Goal: Feedback & Contribution: Submit feedback/report problem

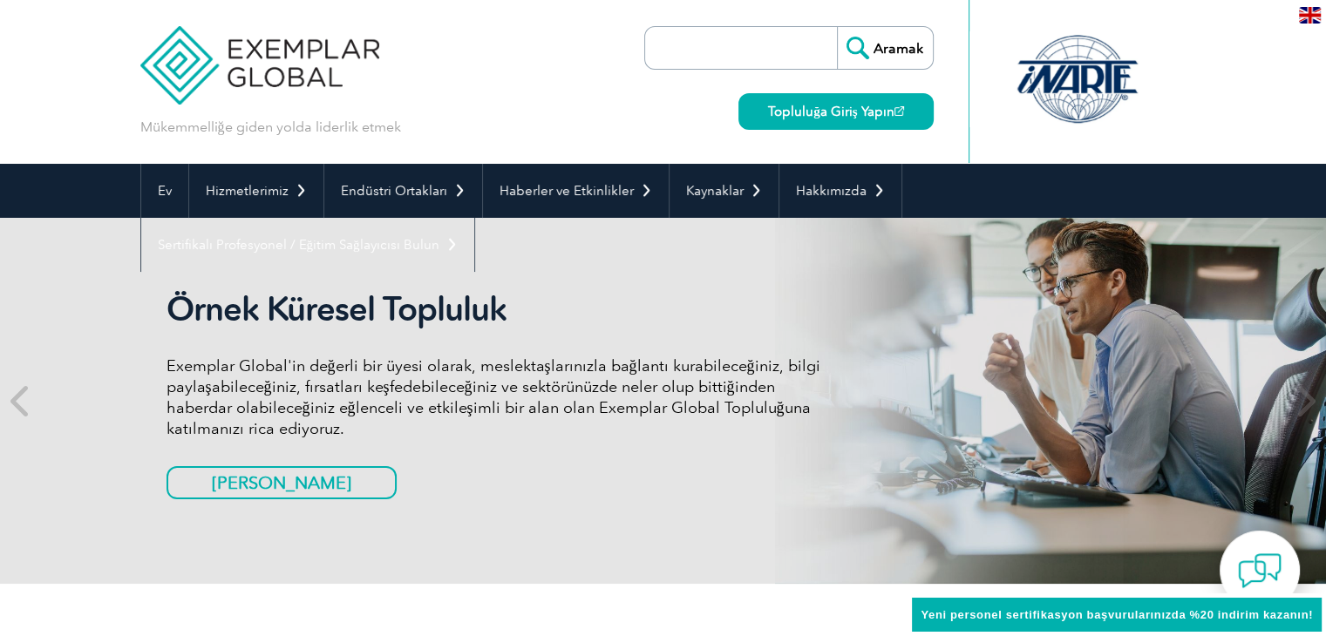
click at [621, 119] on div "Mükemmelliğe giden yolda liderlik etmek Aramak Topluluğa Giriş Yapın ▼" at bounding box center [663, 82] width 1046 height 164
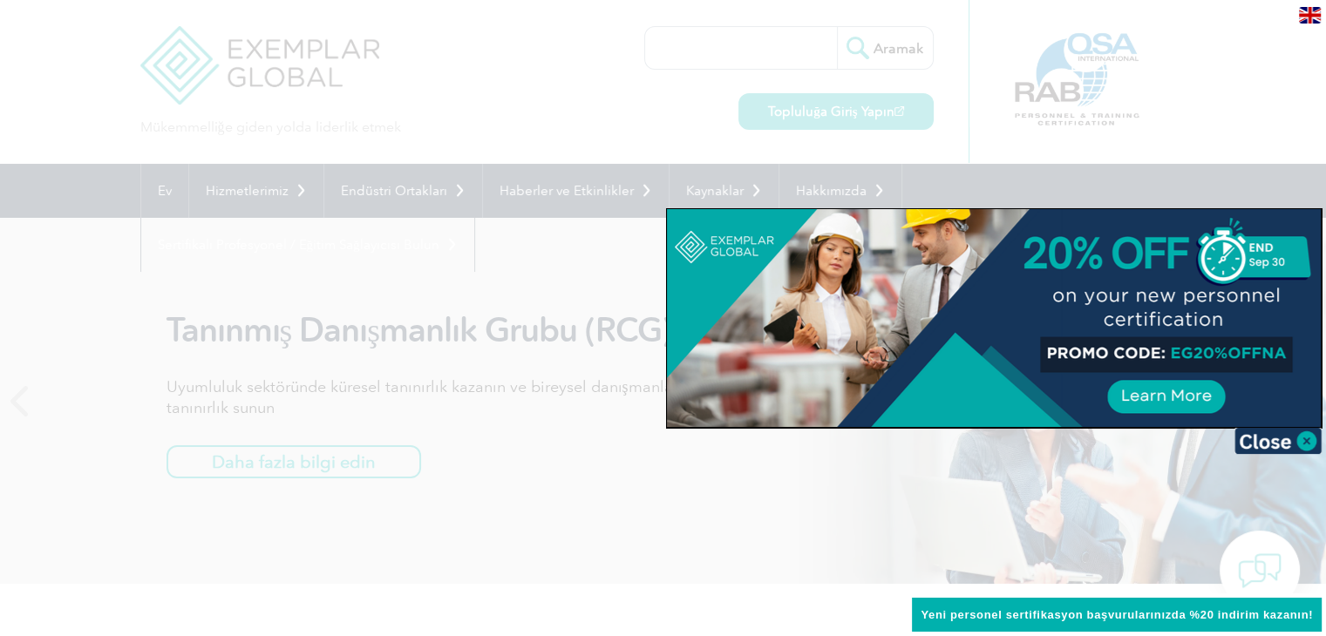
click at [629, 124] on div at bounding box center [663, 318] width 1326 height 636
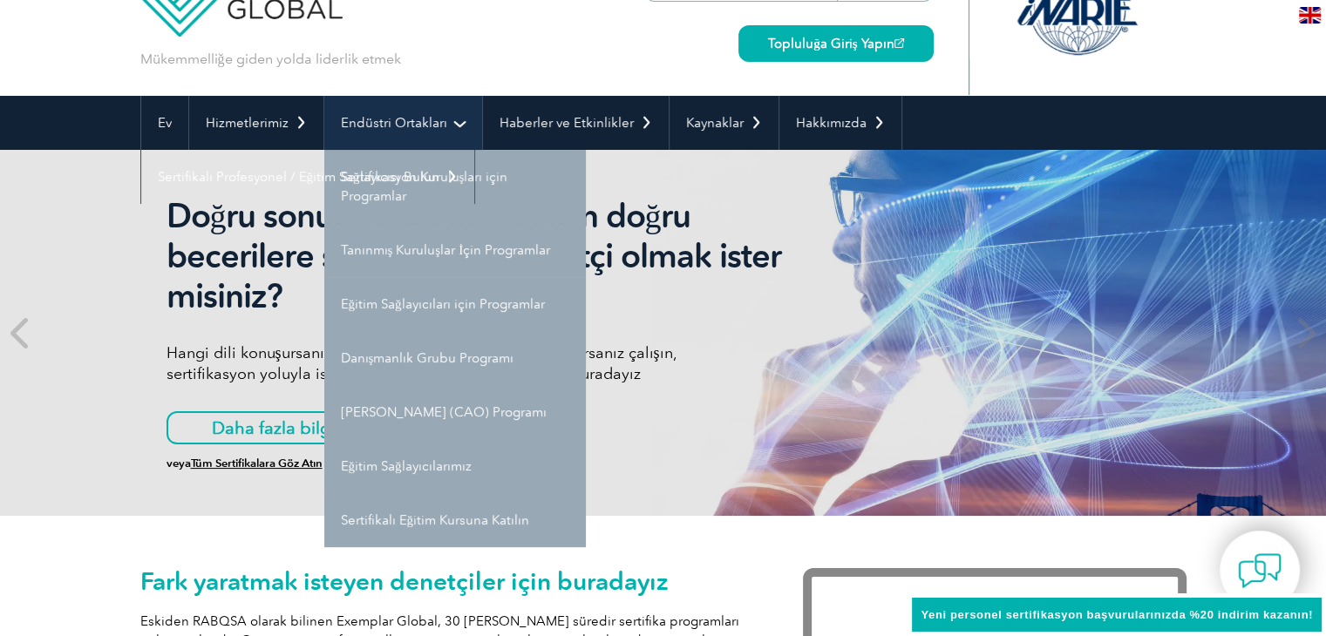
scroll to position [87, 0]
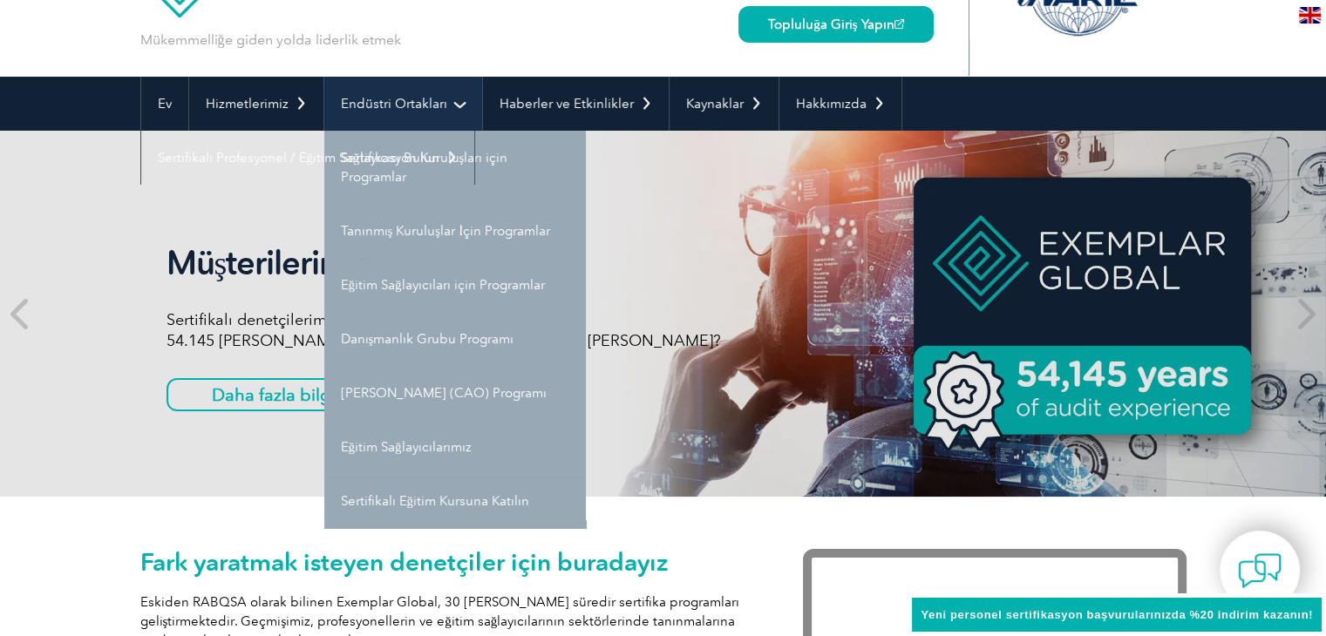
click at [450, 111] on link "Endüstri Ortakları" at bounding box center [403, 104] width 158 height 54
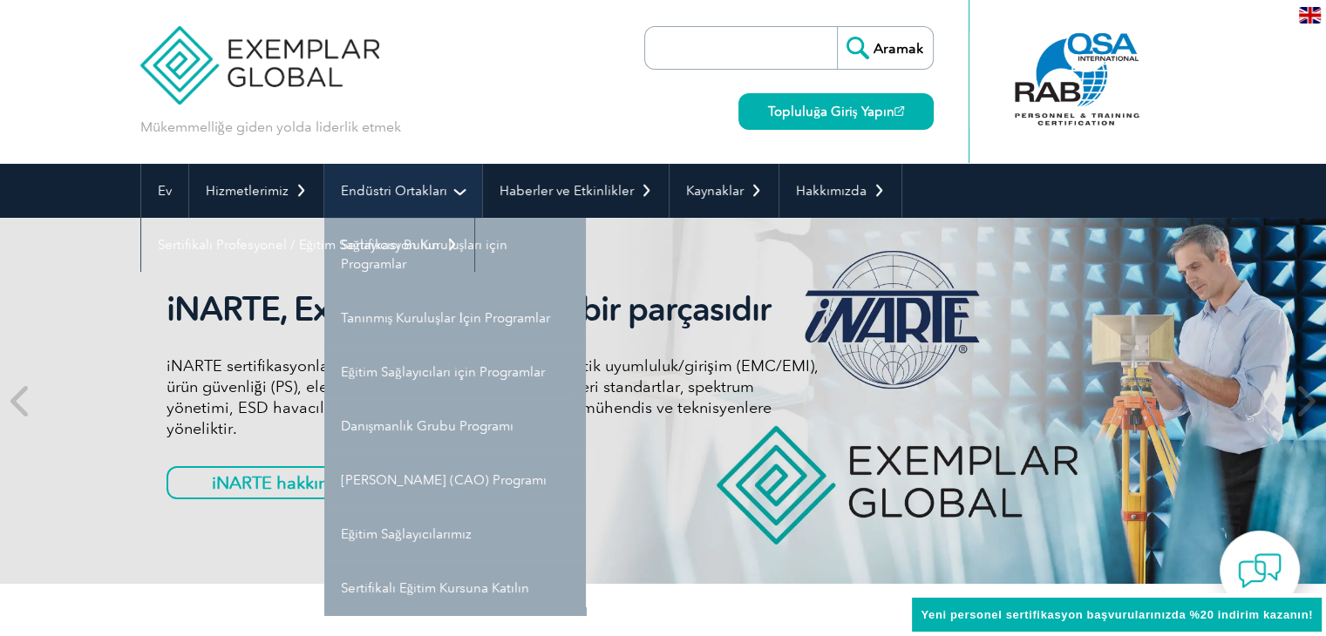
click at [465, 191] on link "Endüstri Ortakları" at bounding box center [403, 191] width 158 height 54
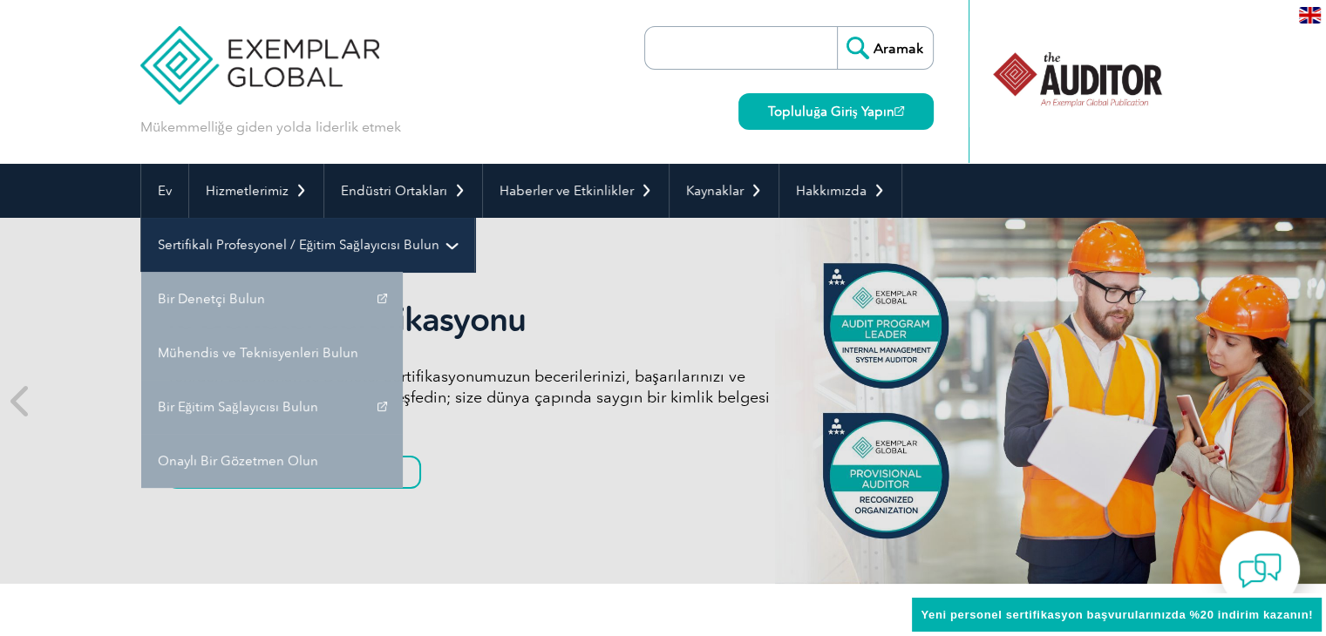
click at [452, 221] on link "Sertifikalı Profesyonel / Eğitim Sağlayıcısı Bulun" at bounding box center [307, 245] width 333 height 54
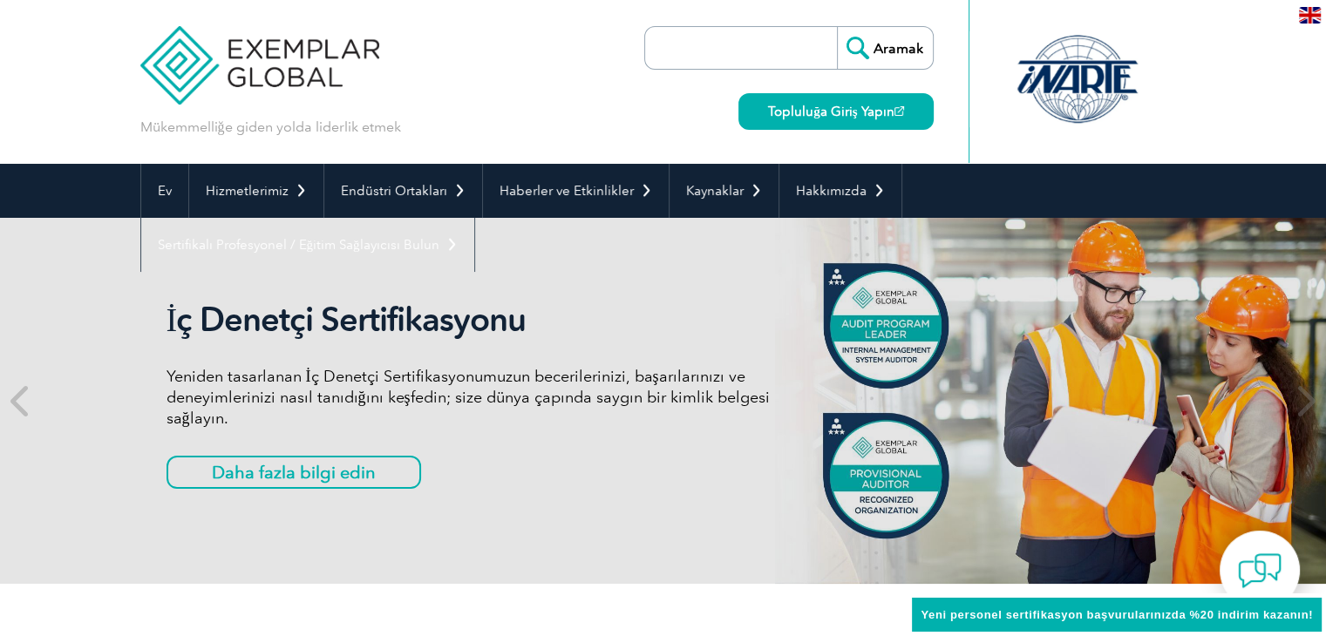
click at [760, 59] on input "search" at bounding box center [745, 48] width 183 height 42
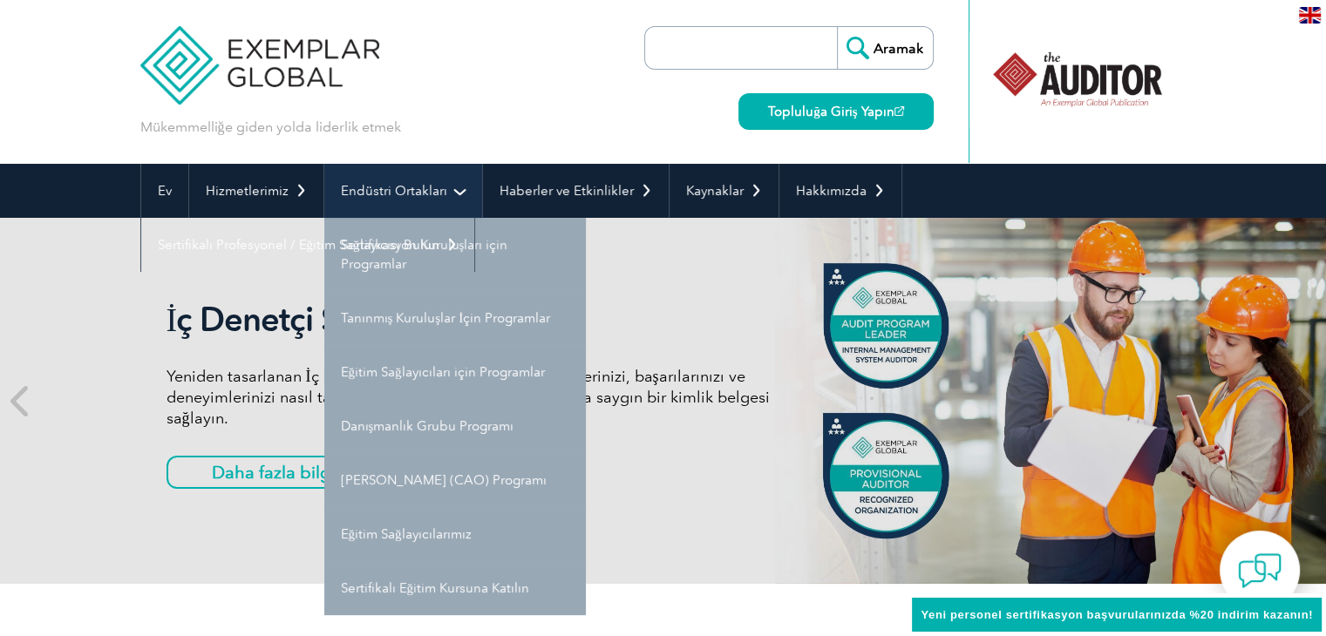
click at [403, 200] on link "Endüstri Ortakları" at bounding box center [403, 191] width 158 height 54
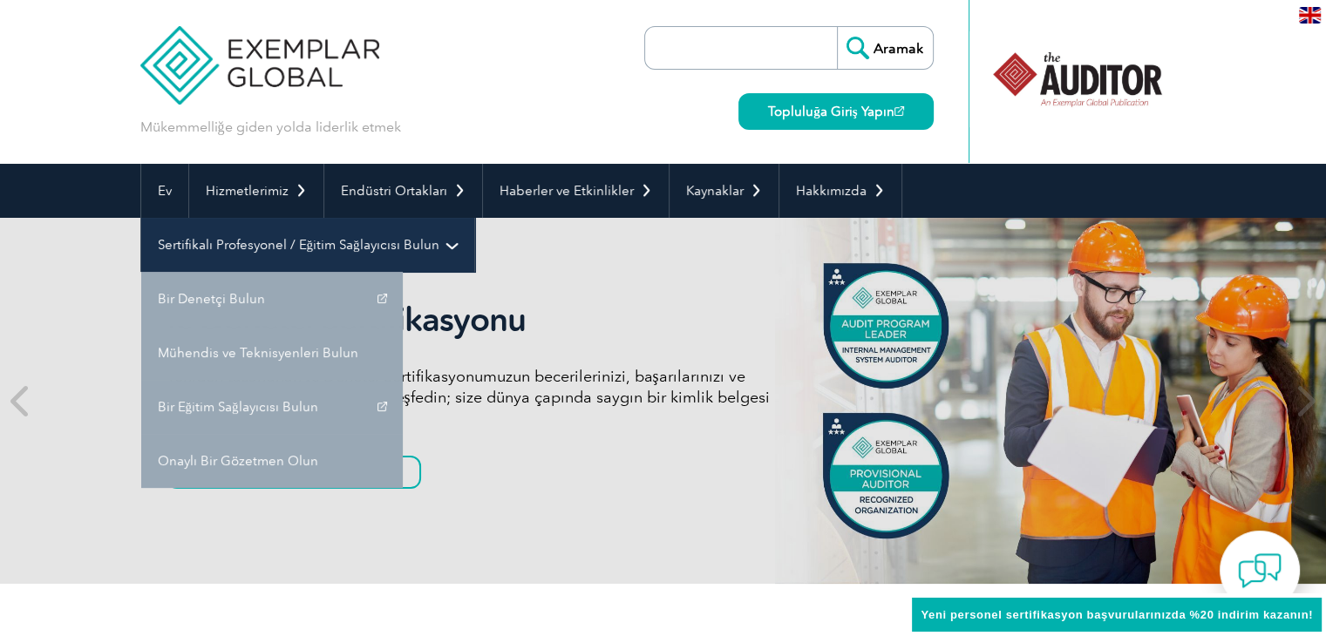
click at [327, 254] on link "Sertifikalı Profesyonel / Eğitim Sağlayıcısı Bulun" at bounding box center [307, 245] width 333 height 54
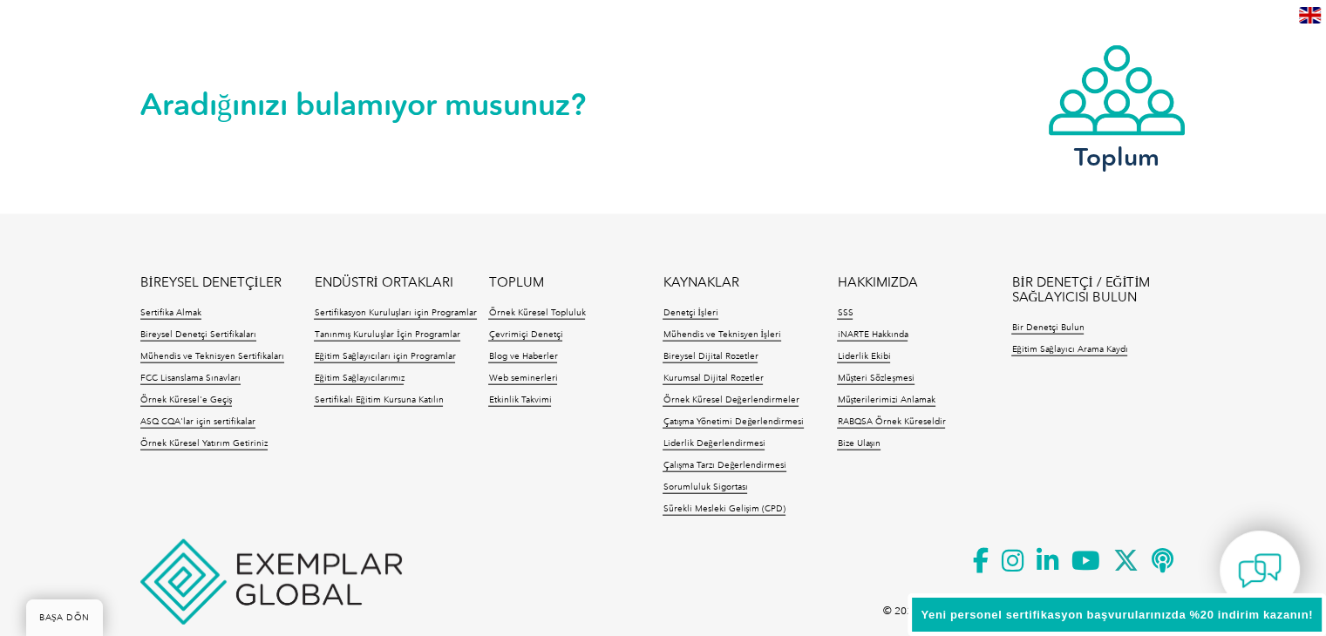
scroll to position [4097, 0]
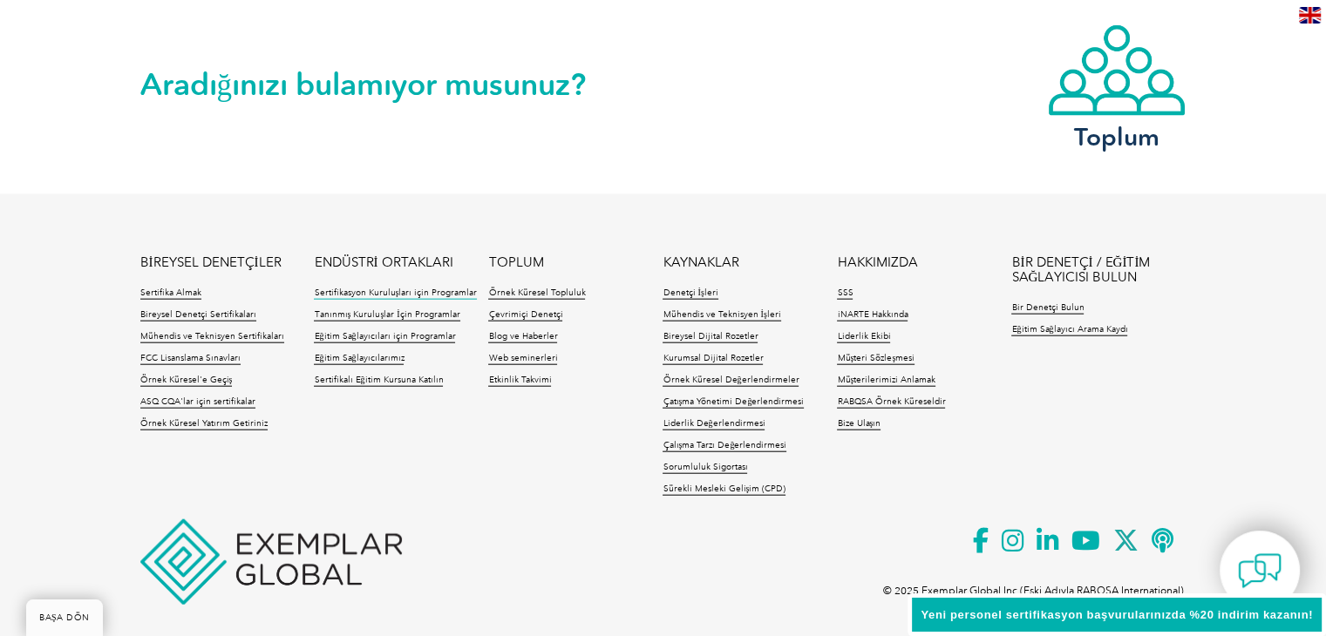
click at [415, 289] on font "Sertifikasyon Kuruluşları için Programlar" at bounding box center [395, 293] width 163 height 10
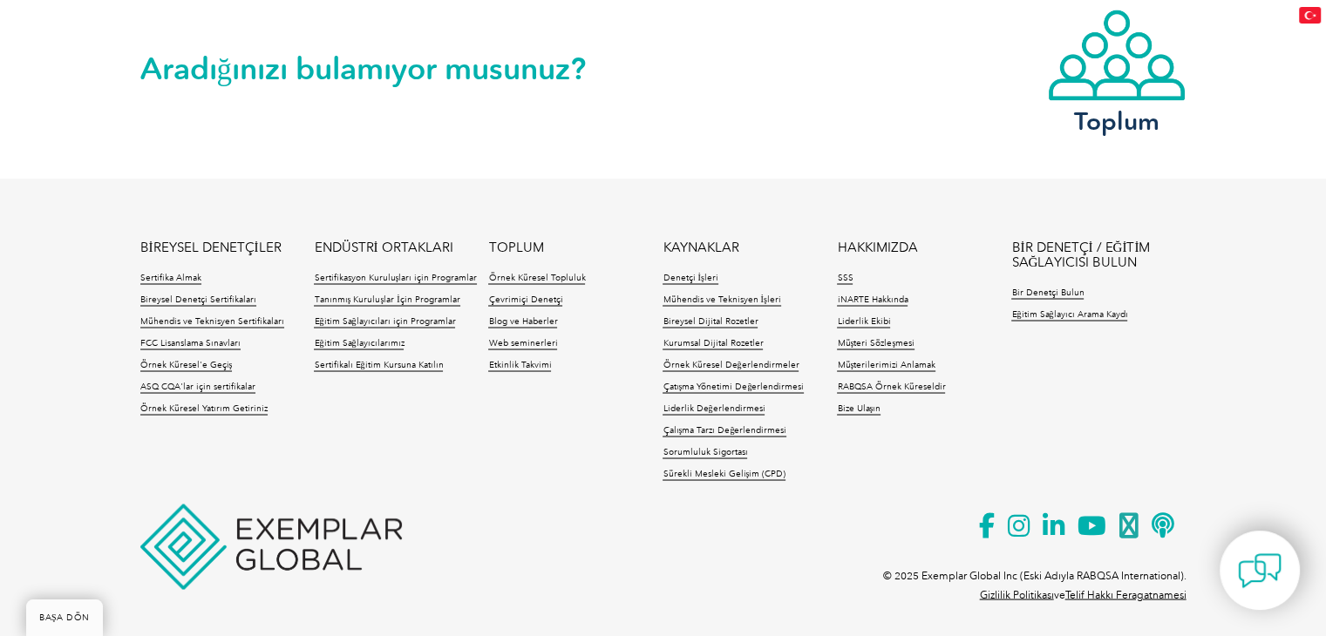
scroll to position [3106, 0]
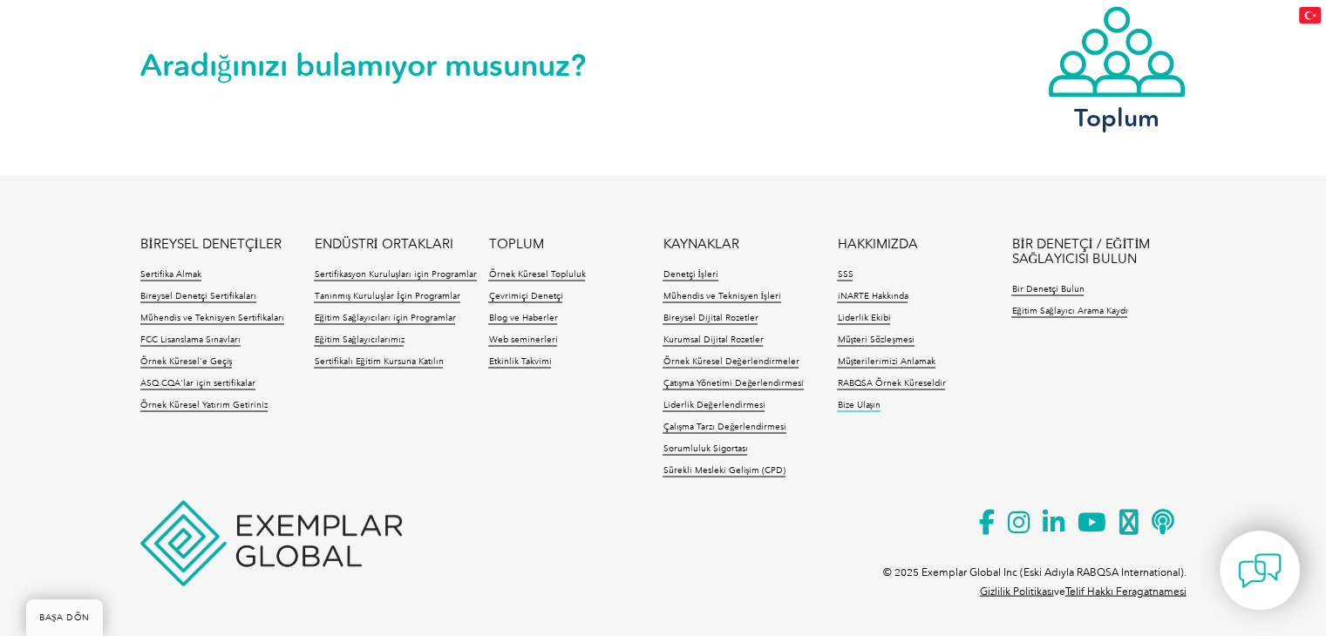
click at [868, 403] on font "Bize Ulaşın" at bounding box center [859, 404] width 44 height 10
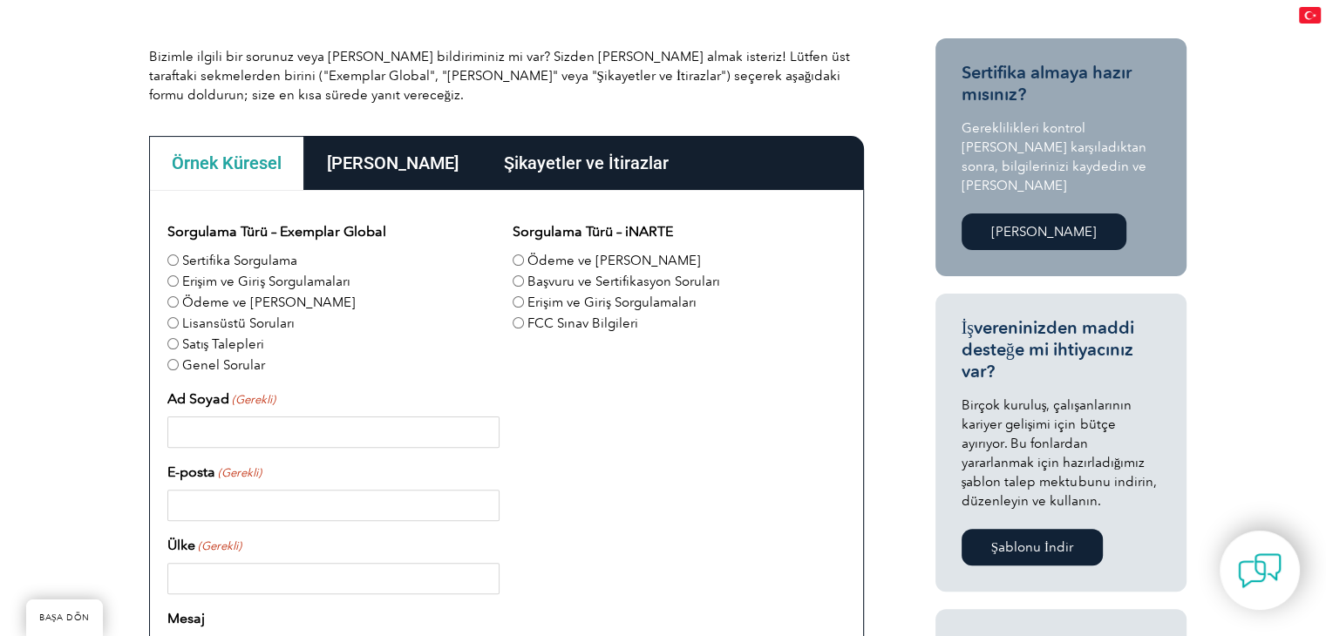
scroll to position [436, 0]
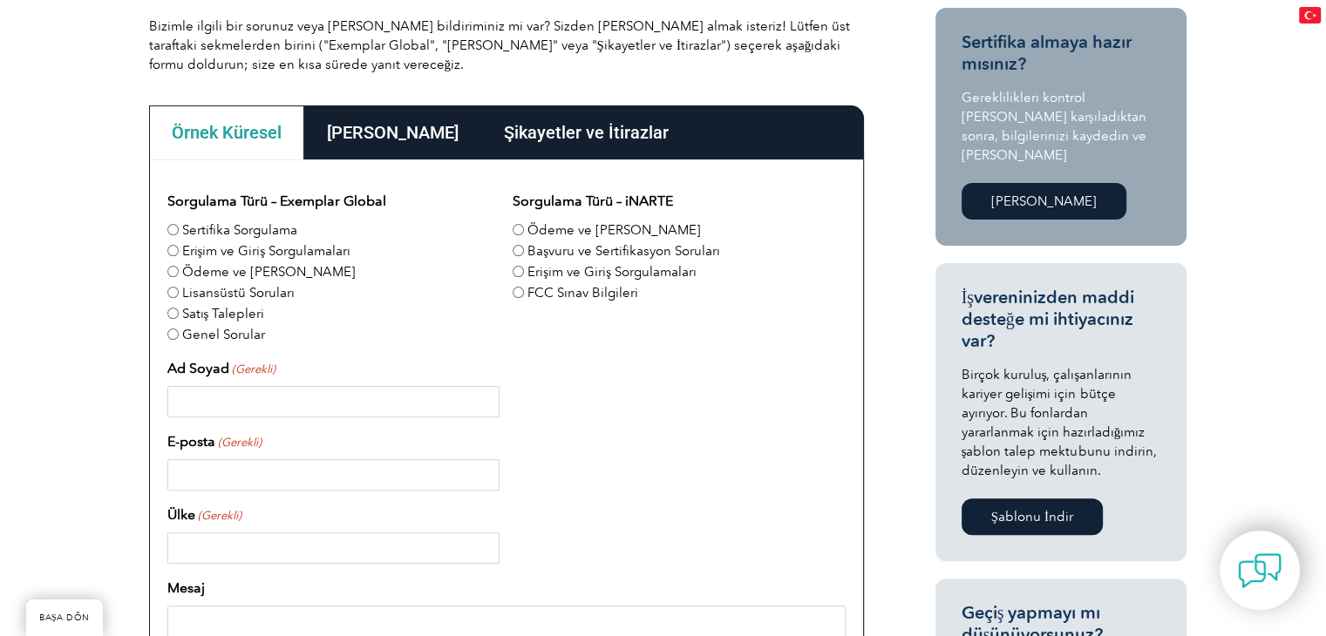
click at [384, 122] on font "Ana Ofisler" at bounding box center [393, 132] width 132 height 21
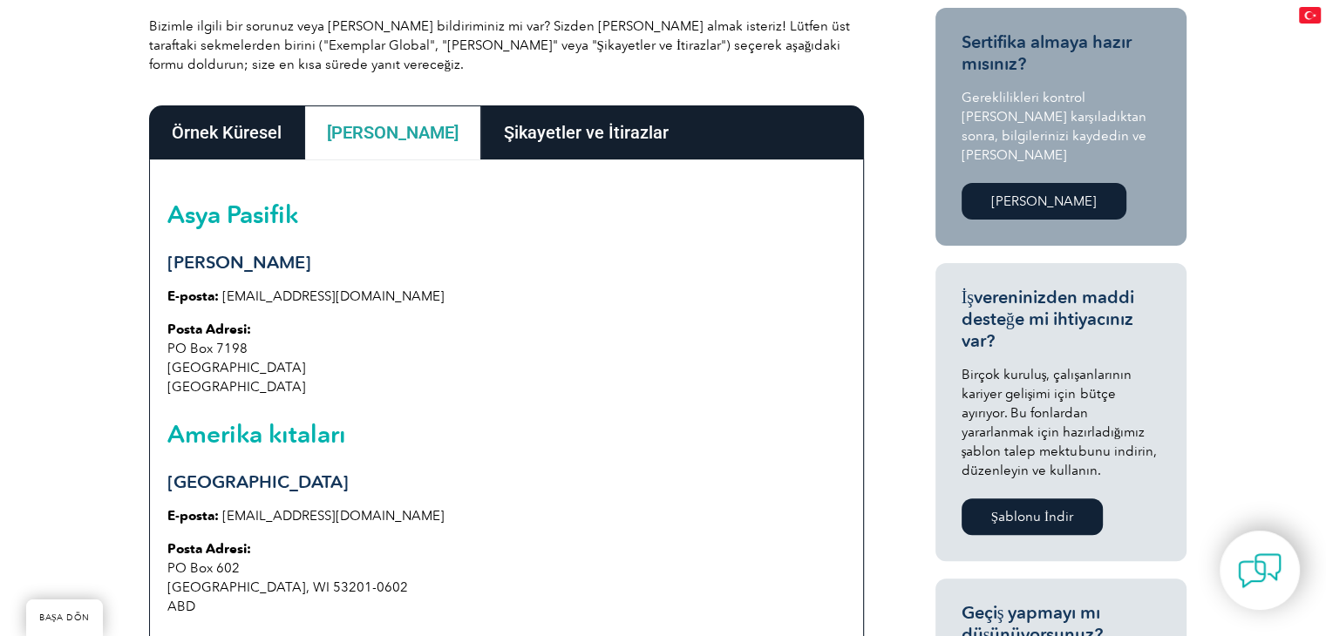
click at [246, 143] on div "Örnek Küresel" at bounding box center [226, 132] width 155 height 54
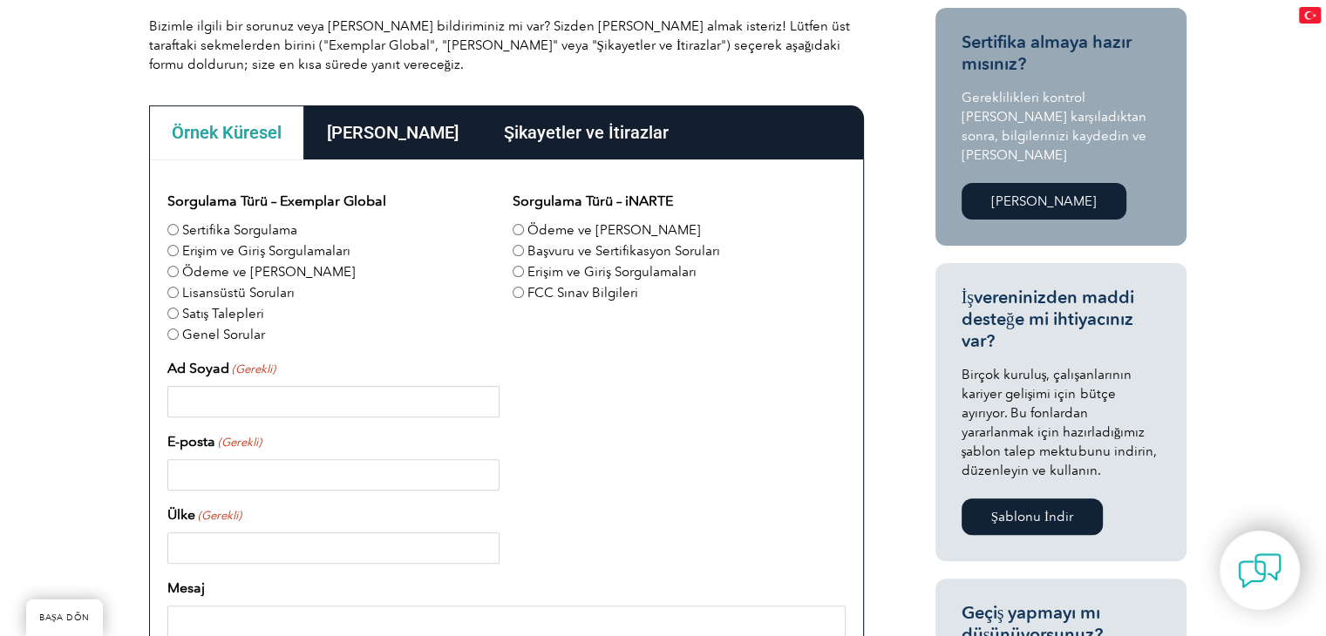
click at [177, 332] on input "Genel Sorular" at bounding box center [172, 334] width 11 height 11
radio input "true"
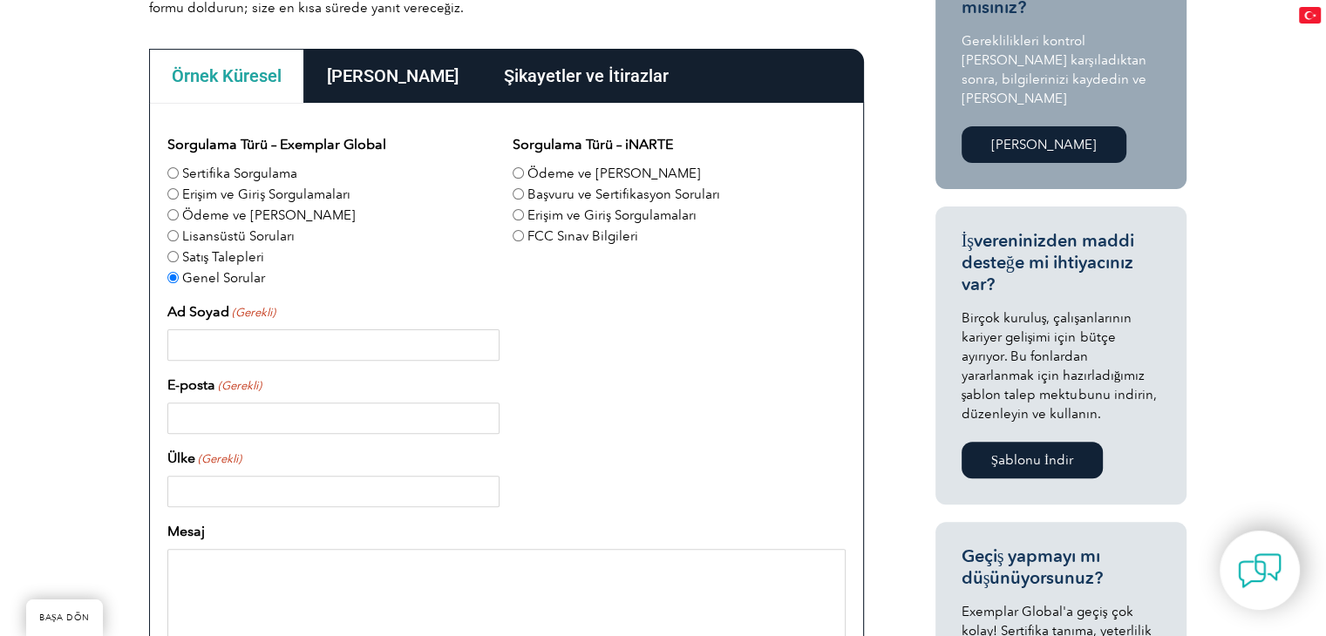
scroll to position [523, 0]
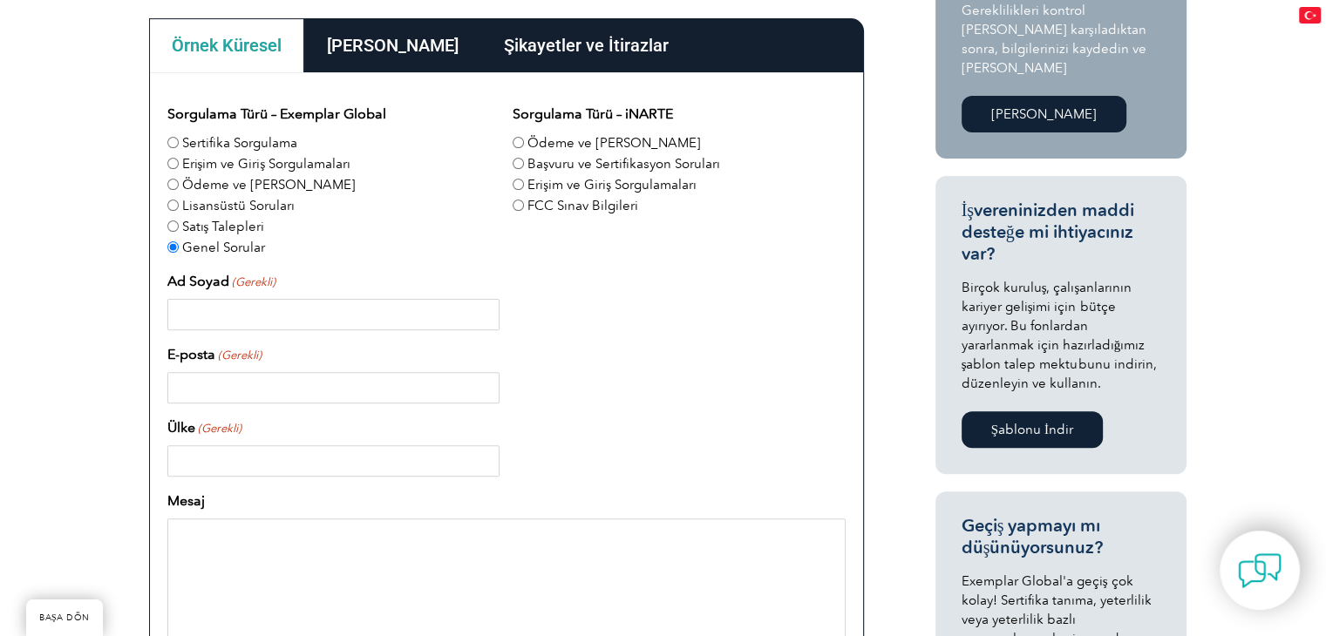
click at [185, 324] on input "Ad Soyad (Gerekli)" at bounding box center [333, 314] width 332 height 31
type input "Gulsah Rasna Malatacık"
type input "G"
click at [255, 387] on input "gulsah@royalrnold.com" at bounding box center [333, 387] width 332 height 31
type input "gulsah@royalarnold.com"
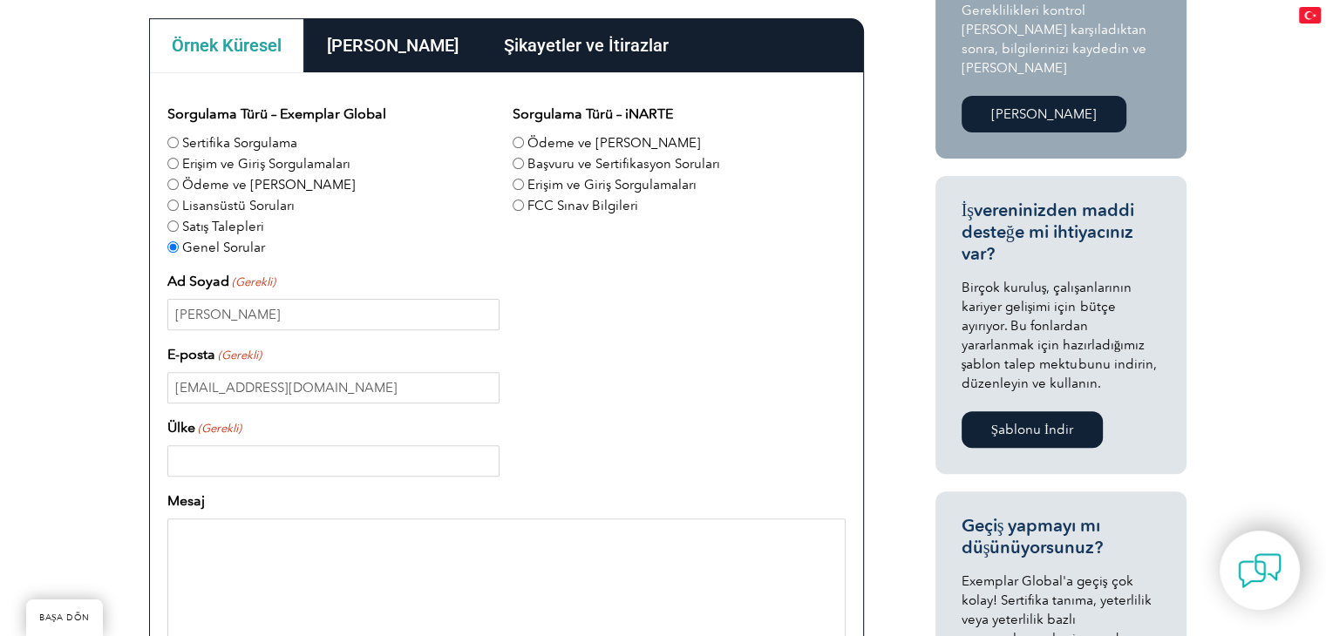
click at [384, 415] on div "Sorgulama Türü – Exemplar Global Sertifika Sorgulama Erişim ve Giriş Sorgulamal…" at bounding box center [506, 475] width 678 height 743
click at [366, 457] on input "Ülke (Gerekli)" at bounding box center [333, 460] width 332 height 31
type input "Turkiye"
click at [325, 548] on textarea "Mesaj" at bounding box center [506, 602] width 678 height 167
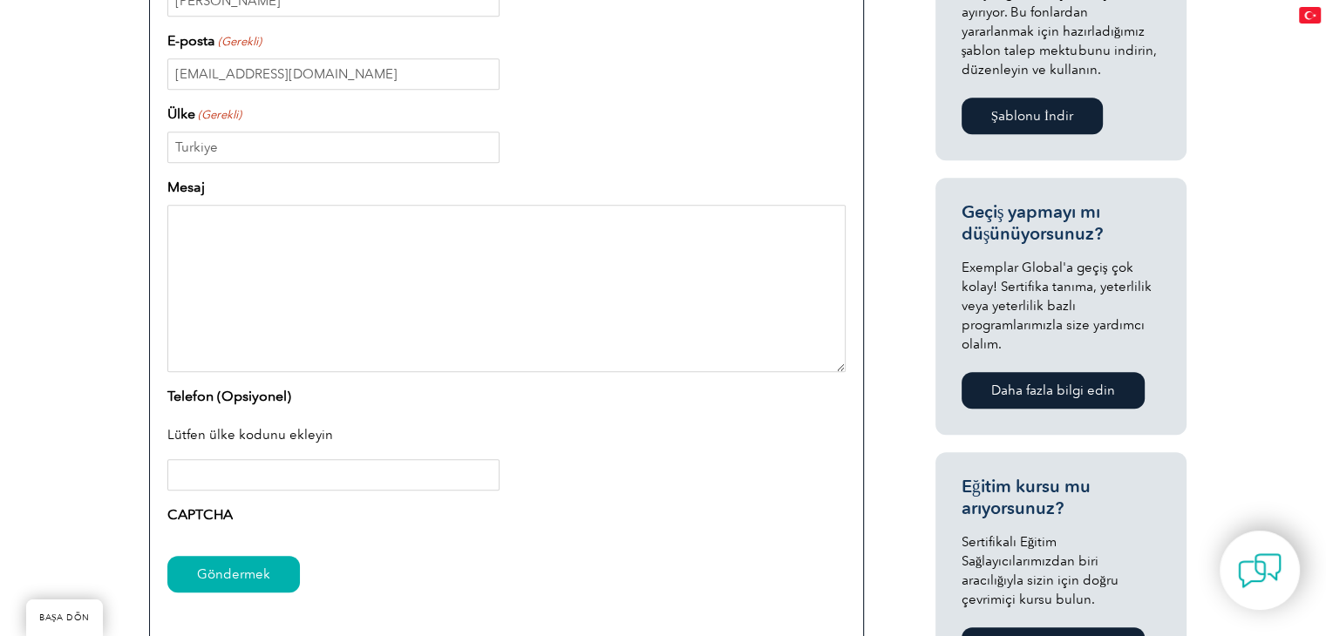
scroll to position [872, 0]
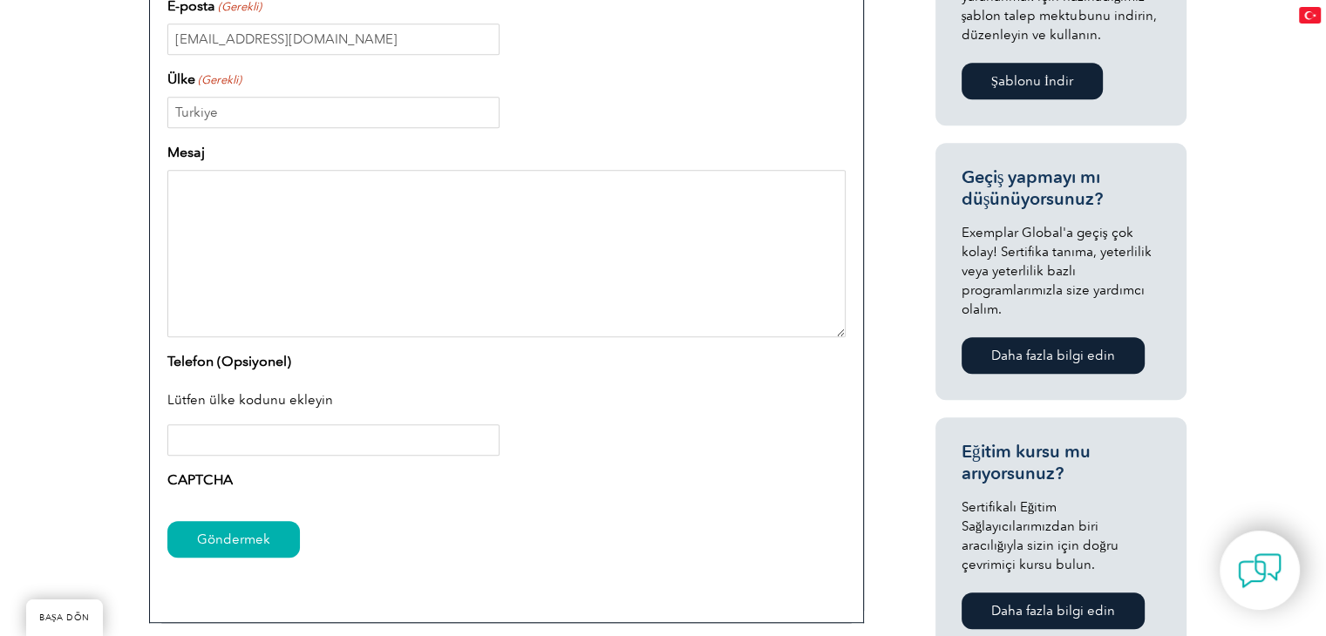
paste textarea "We are a training and certification organization based in Turkey. We would like…"
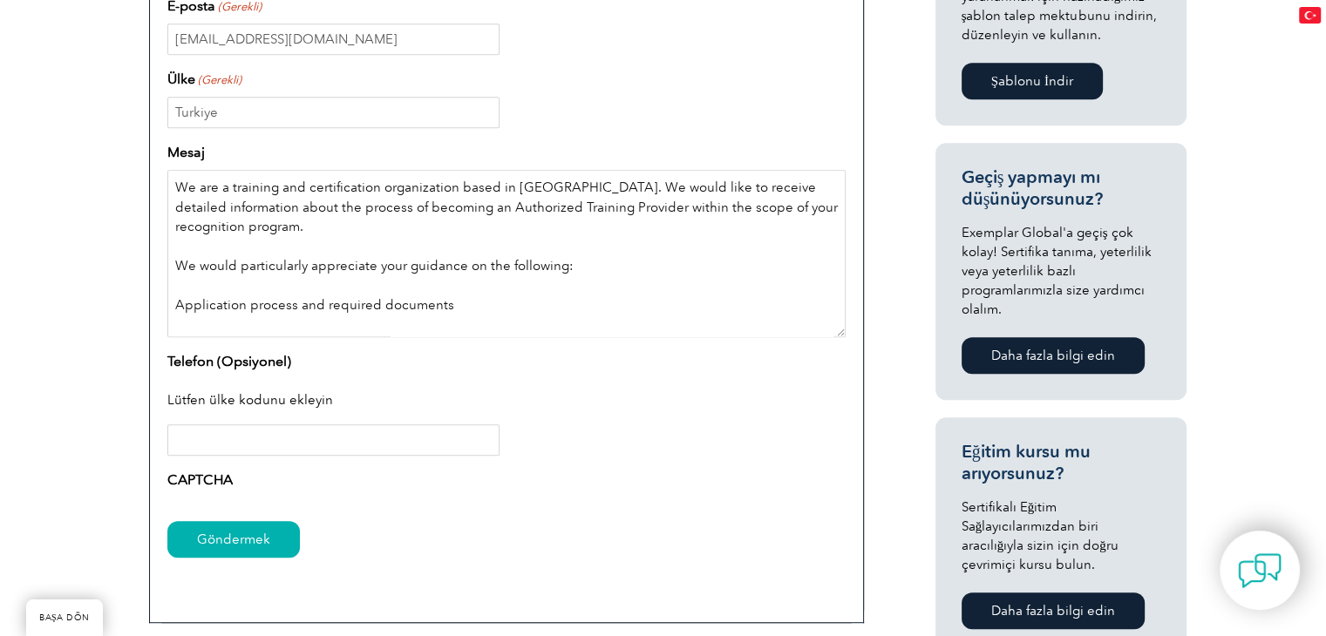
scroll to position [231, 0]
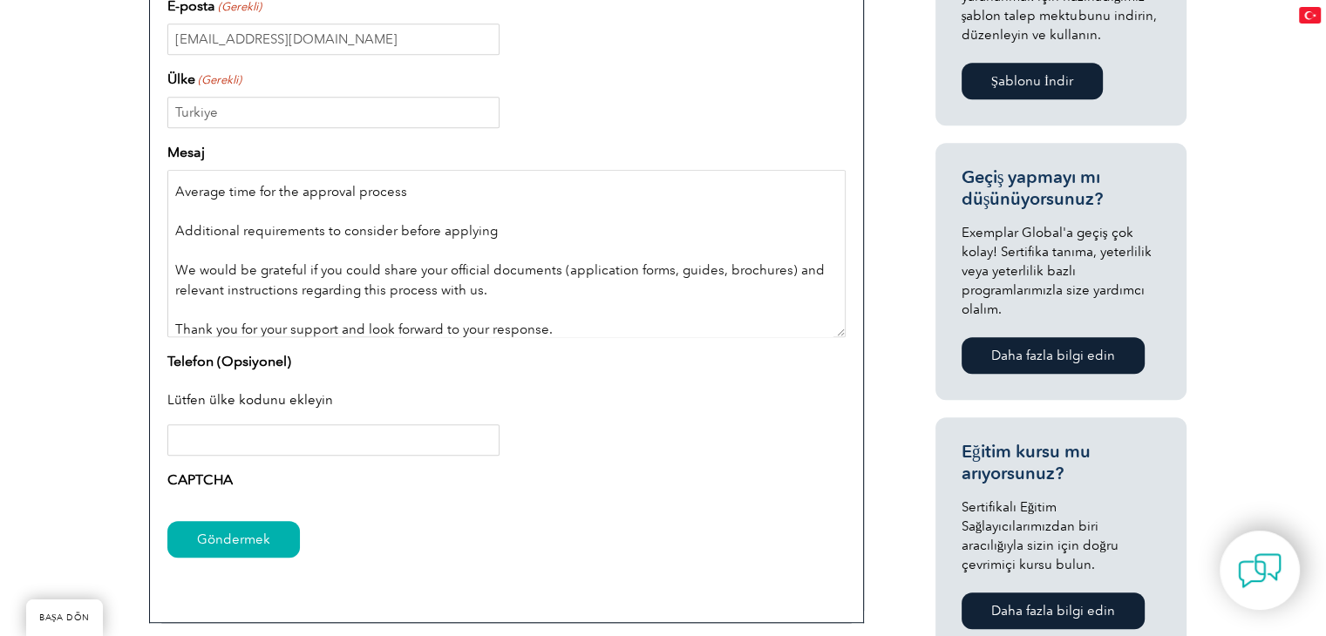
click at [418, 262] on textarea "We are a training and certification organization based in Turkey. We would like…" at bounding box center [506, 253] width 678 height 167
click at [174, 181] on textarea "We are a training and certification organization based in Turkey. We would like…" at bounding box center [506, 253] width 678 height 167
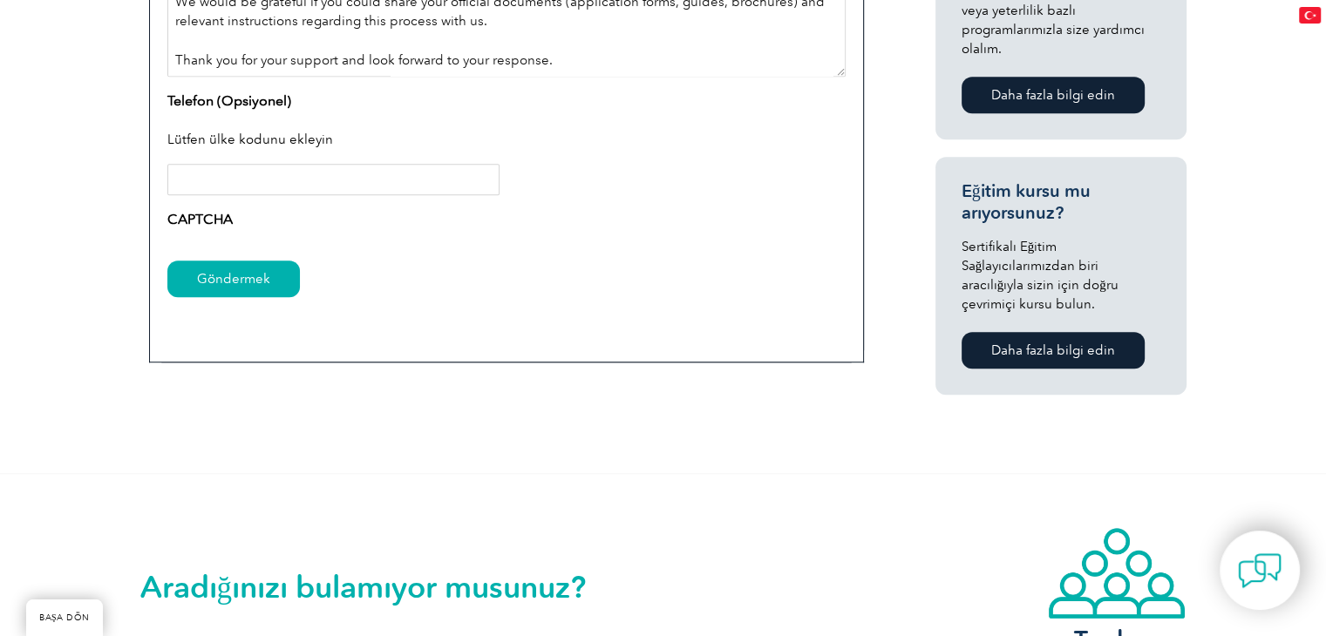
scroll to position [1133, 0]
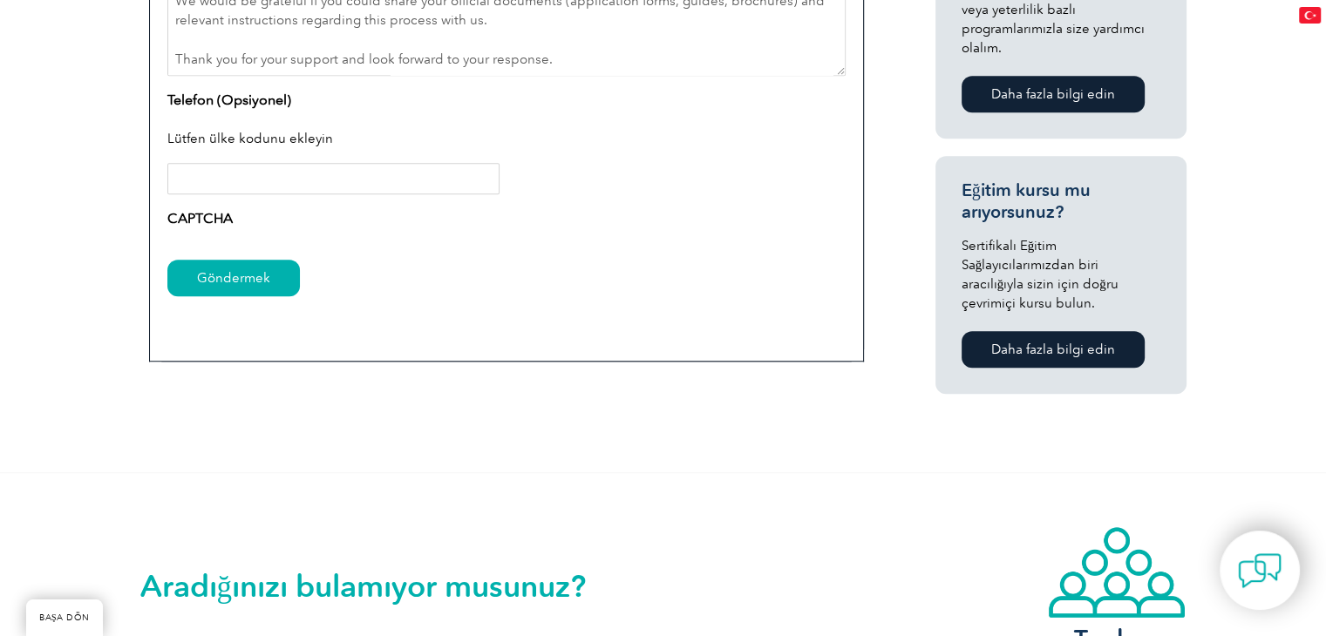
paste textarea "Best regards"
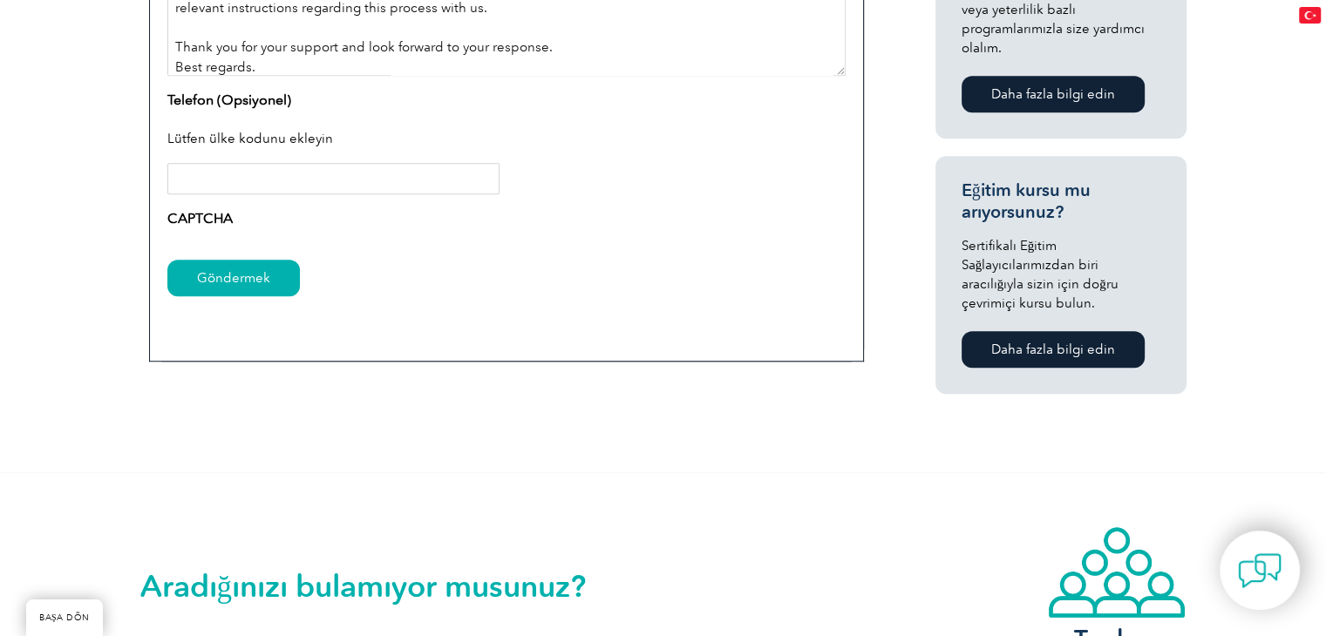
type textarea "We are a training and certification organization based in Turkey. We would like…"
click at [493, 118] on div "Lütfen ülke kodunu ekleyin" at bounding box center [506, 140] width 678 height 45
click at [213, 215] on font "CAPTCHA" at bounding box center [199, 218] width 65 height 17
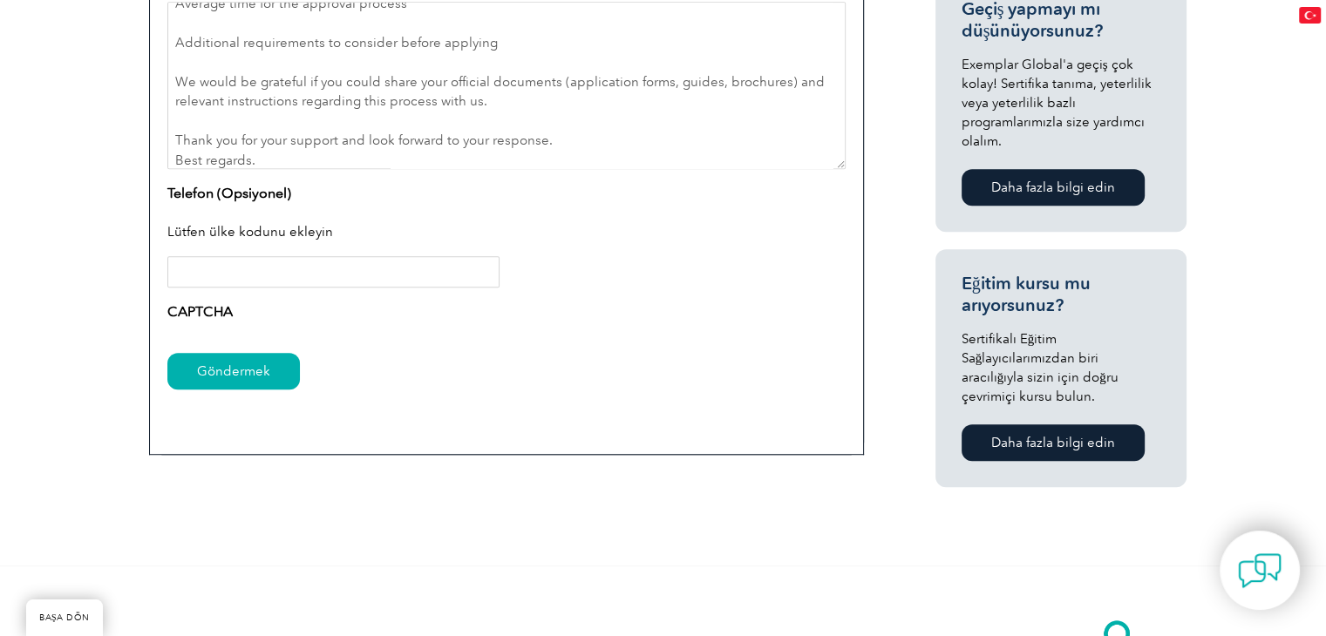
scroll to position [1046, 0]
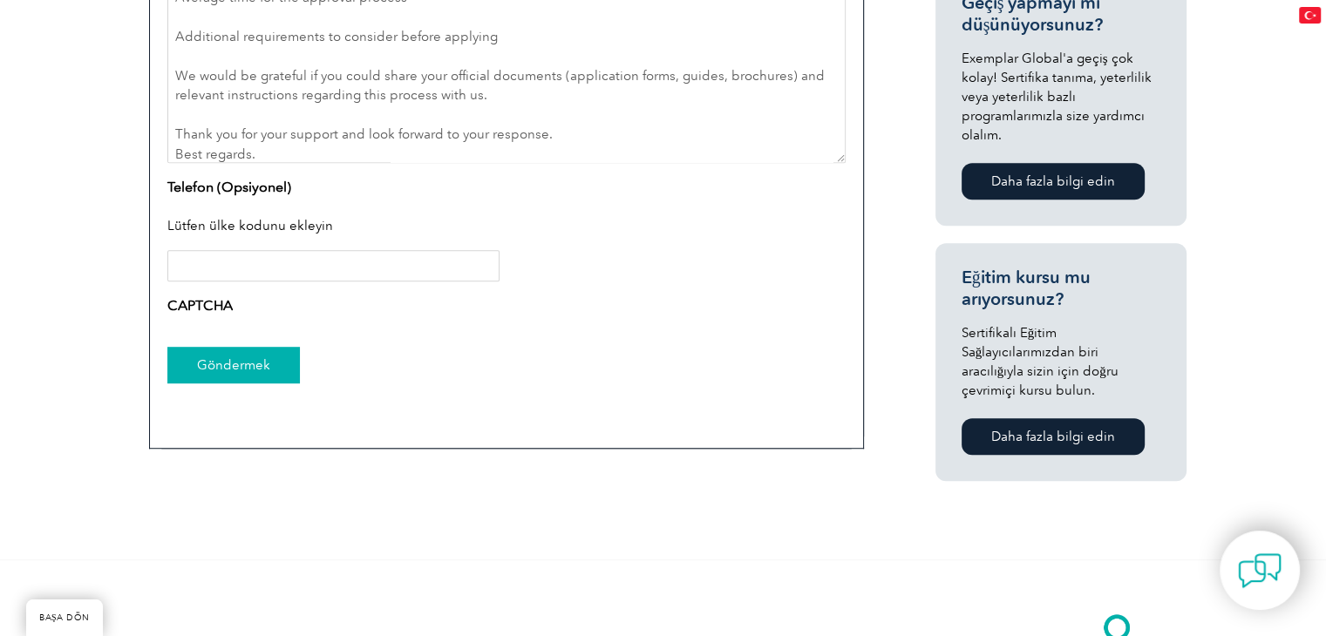
click at [286, 358] on input "Göndermek" at bounding box center [233, 365] width 133 height 37
click at [331, 343] on div "Göndermek" at bounding box center [506, 367] width 678 height 76
click at [207, 307] on font "CAPTCHA" at bounding box center [199, 305] width 65 height 17
drag, startPoint x: 298, startPoint y: 304, endPoint x: 313, endPoint y: 307, distance: 15.0
click at [307, 307] on div "CAPTCHA" at bounding box center [506, 310] width 678 height 28
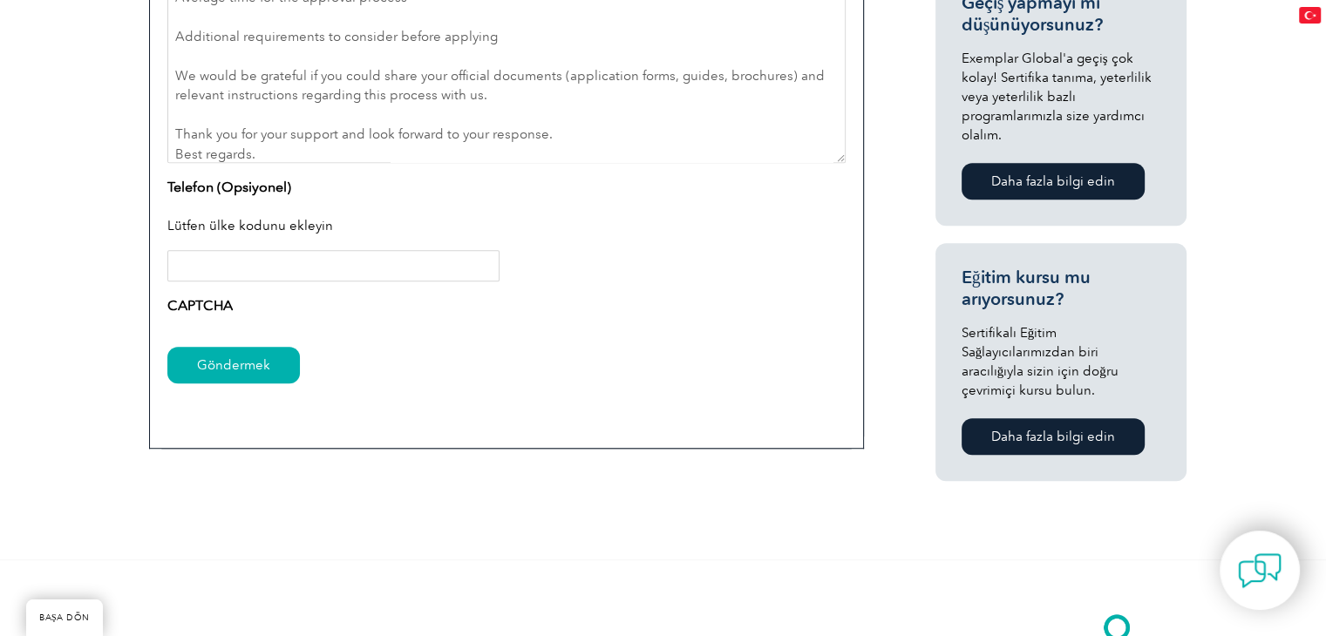
drag, startPoint x: 343, startPoint y: 308, endPoint x: 436, endPoint y: 304, distance: 93.3
click at [361, 308] on div "CAPTCHA" at bounding box center [506, 310] width 678 height 28
click at [436, 304] on div "CAPTCHA" at bounding box center [506, 310] width 678 height 28
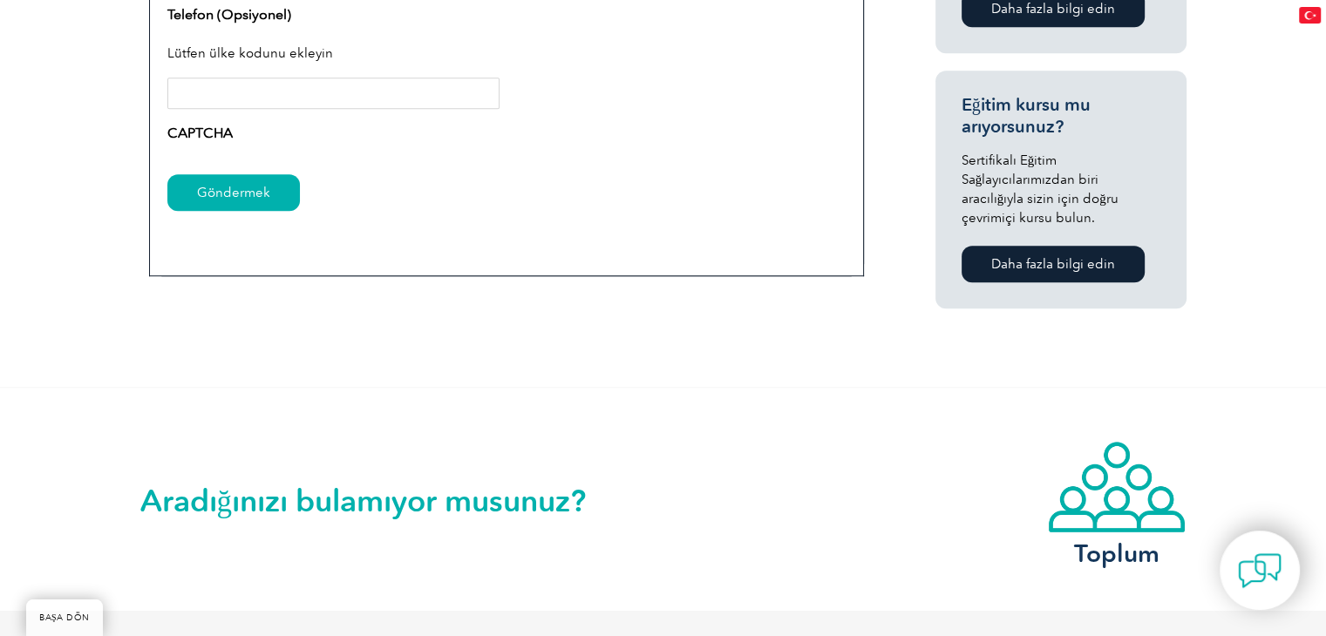
scroll to position [1220, 0]
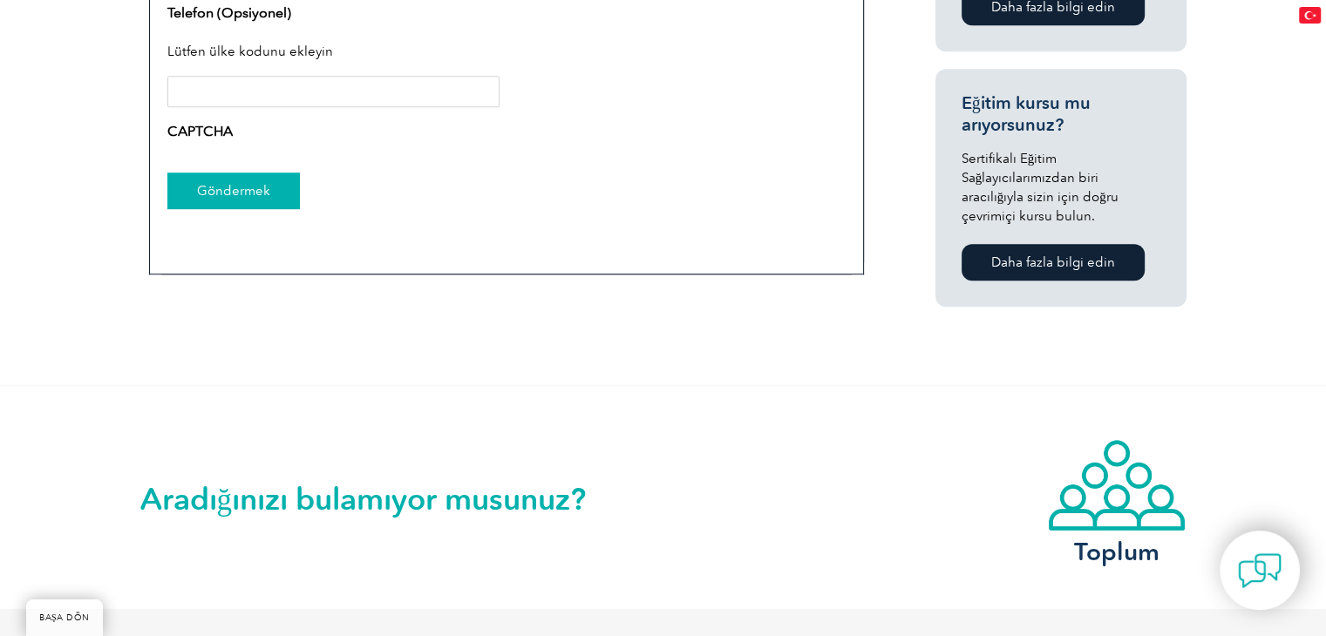
click at [271, 205] on input "Göndermek" at bounding box center [233, 191] width 133 height 37
click at [241, 187] on input "Göndermek" at bounding box center [233, 191] width 133 height 37
click at [281, 97] on input "Telefon (Opsiyonel)" at bounding box center [333, 91] width 332 height 31
type input "+905338155552"
click at [415, 166] on div "Göndermek" at bounding box center [506, 192] width 678 height 76
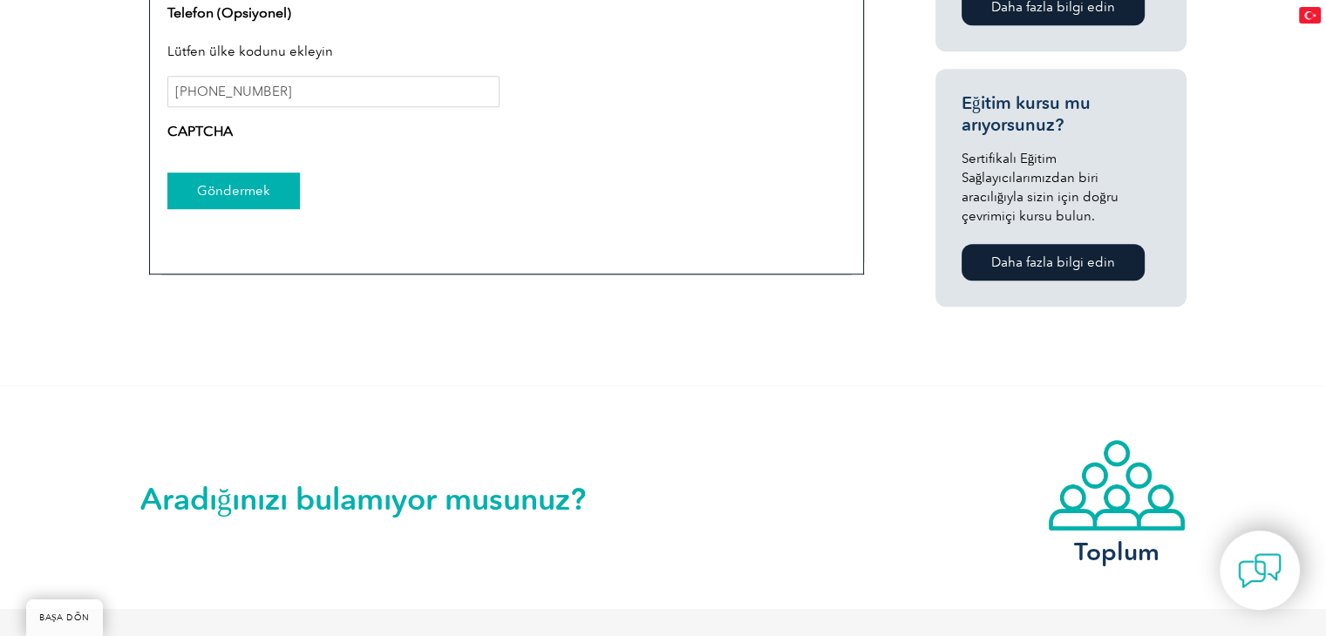
click at [251, 196] on input "Göndermek" at bounding box center [233, 191] width 133 height 37
click at [202, 130] on font "CAPTCHA" at bounding box center [199, 131] width 65 height 17
drag, startPoint x: 239, startPoint y: 126, endPoint x: 153, endPoint y: 125, distance: 85.4
click at [338, 143] on div "CAPTCHA" at bounding box center [506, 135] width 678 height 28
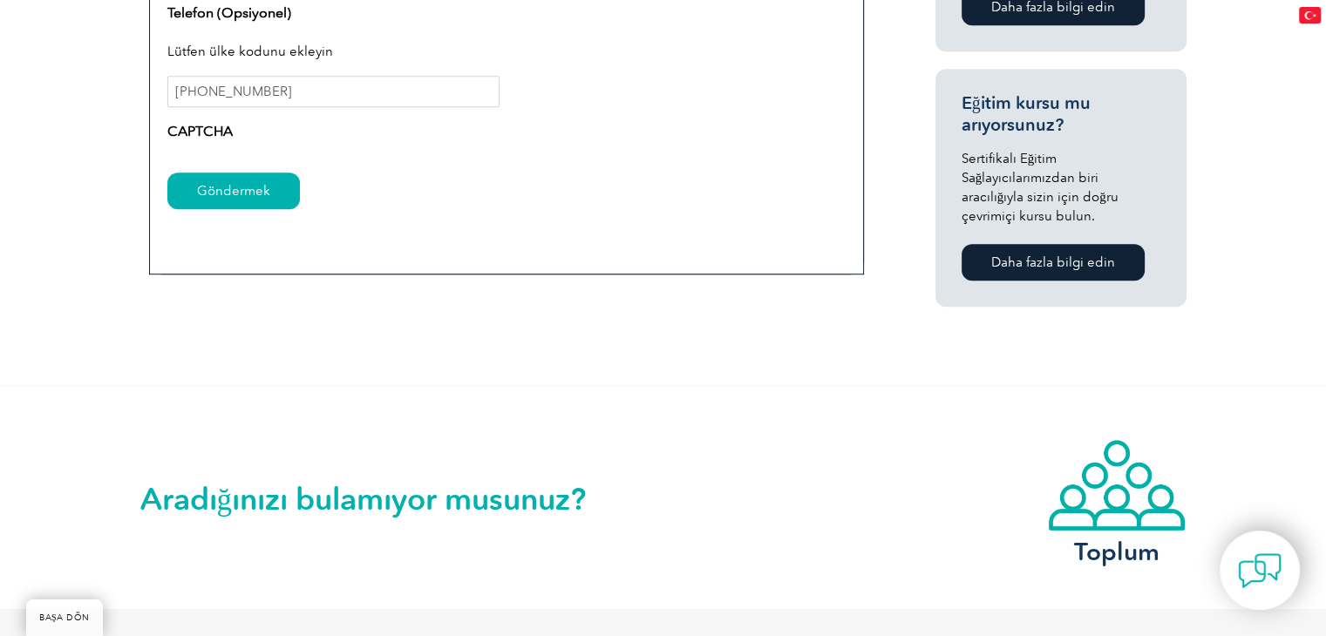
drag, startPoint x: 254, startPoint y: 131, endPoint x: 452, endPoint y: 142, distance: 198.2
click at [448, 142] on div "CAPTCHA" at bounding box center [506, 135] width 678 height 28
drag, startPoint x: 460, startPoint y: 139, endPoint x: 498, endPoint y: 130, distance: 38.7
click at [466, 139] on div "CAPTCHA" at bounding box center [506, 135] width 678 height 28
click at [498, 130] on div "CAPTCHA" at bounding box center [506, 135] width 678 height 28
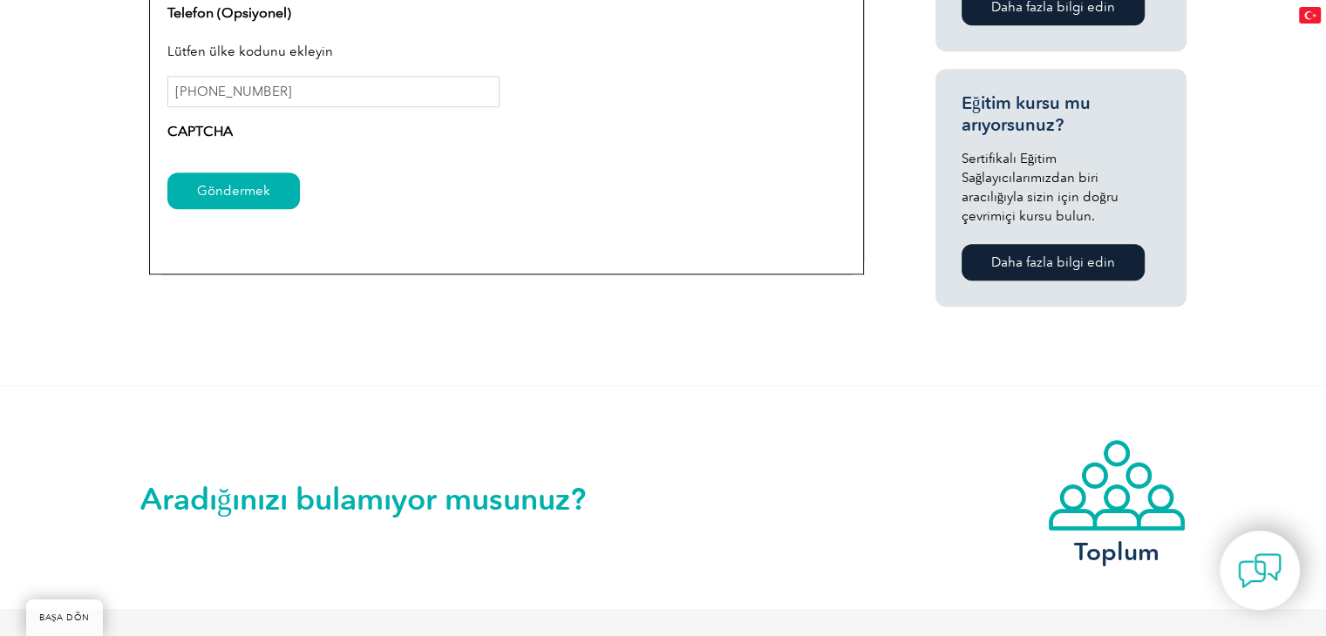
click at [499, 131] on div "CAPTCHA" at bounding box center [506, 135] width 678 height 28
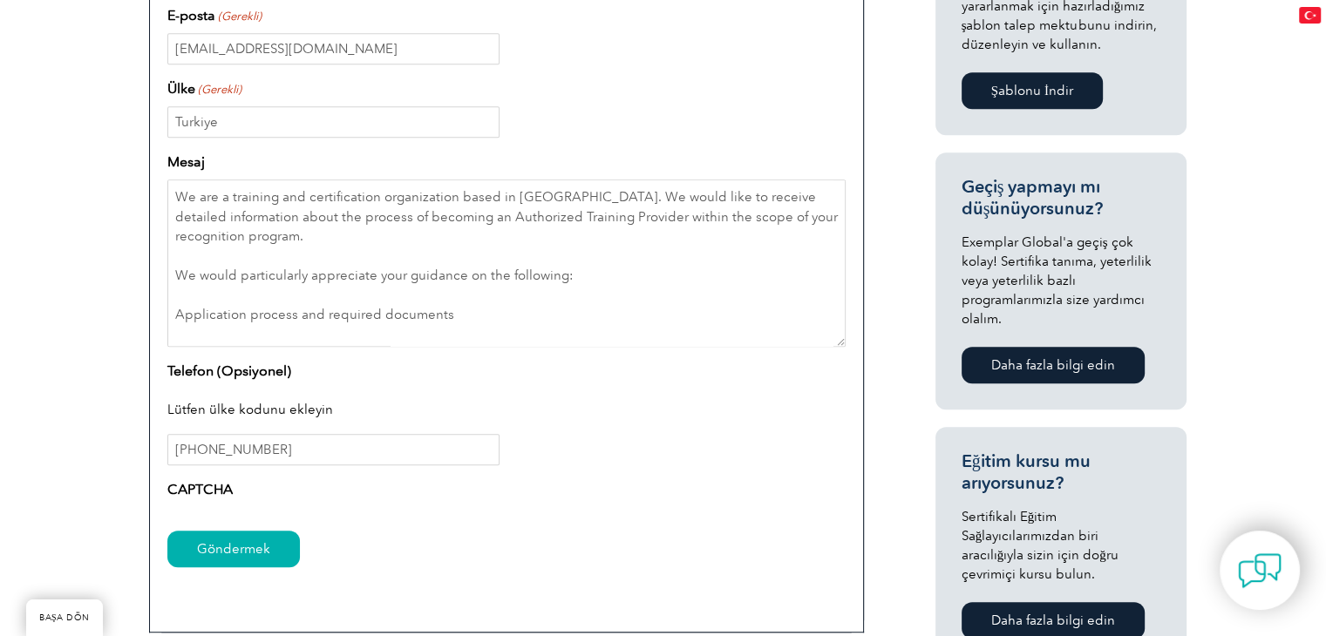
scroll to position [872, 0]
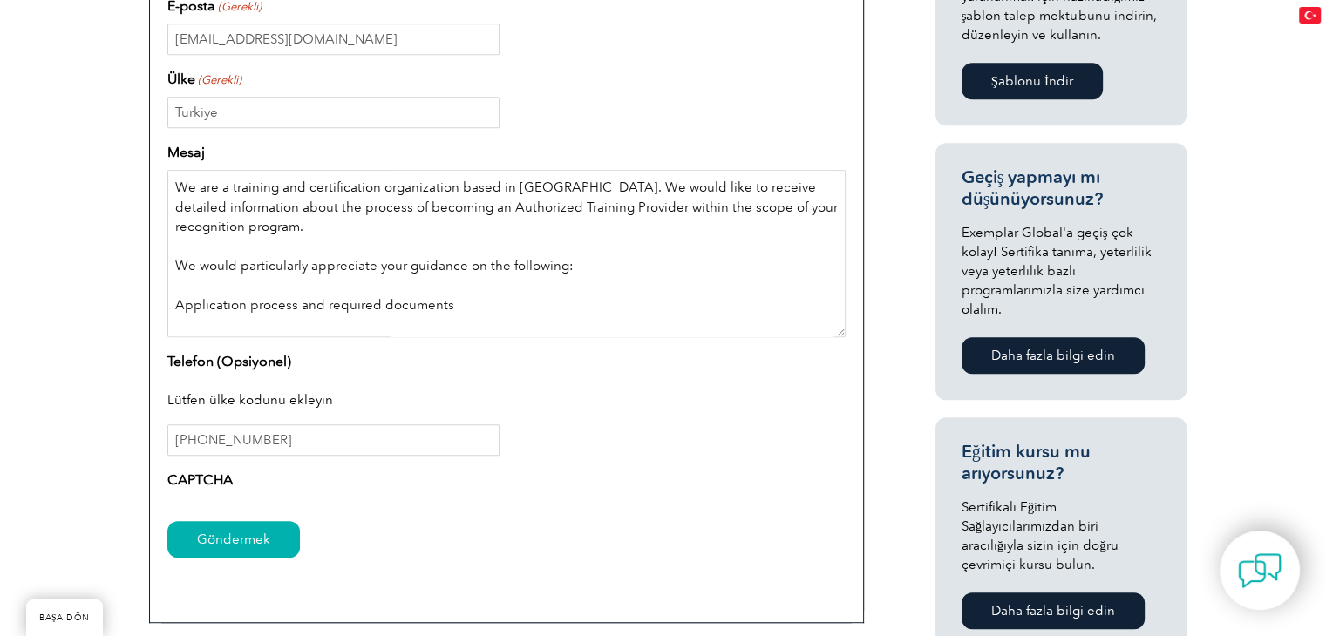
drag, startPoint x: 205, startPoint y: 259, endPoint x: 167, endPoint y: 161, distance: 104.6
click at [175, 161] on div "Mesaj We are a training and certification organization based in Turkey. We woul…" at bounding box center [506, 239] width 678 height 195
click at [180, 179] on textarea "We are a training and certification organization based in Turkey. We would like…" at bounding box center [506, 253] width 678 height 167
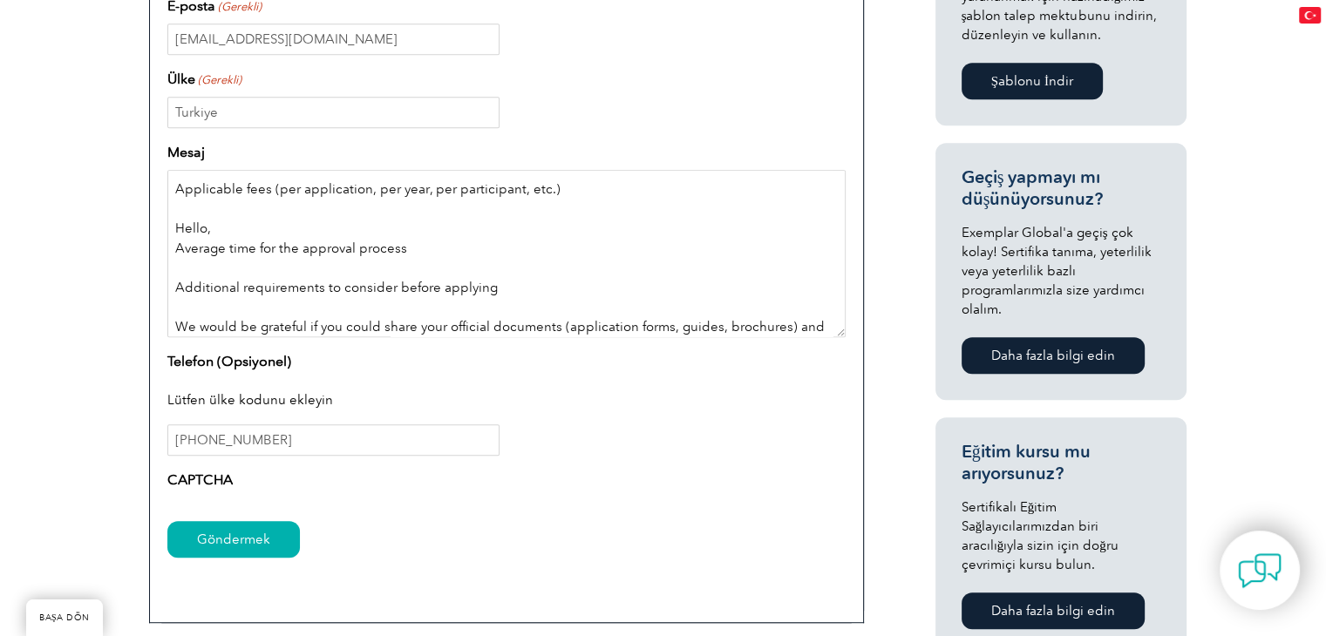
scroll to position [279, 0]
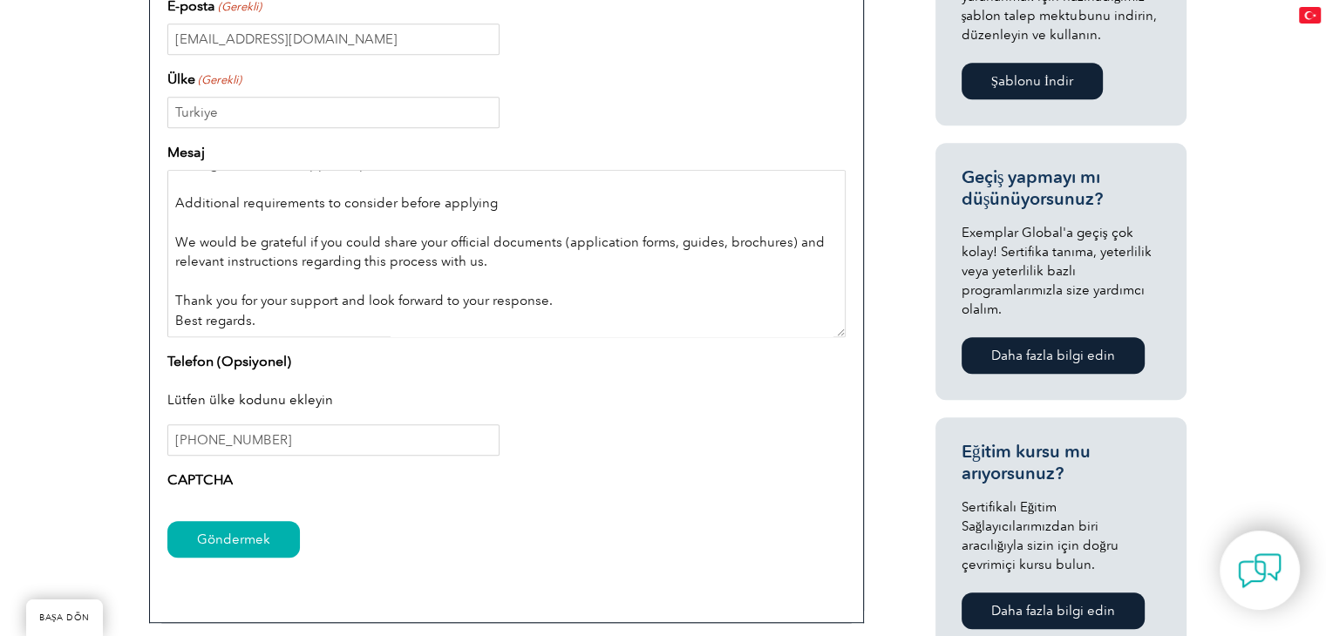
drag, startPoint x: 175, startPoint y: 180, endPoint x: 471, endPoint y: 333, distance: 333.0
click at [471, 333] on textarea "We are a training and certification organization based in Turkey. We would like…" at bounding box center [506, 253] width 678 height 167
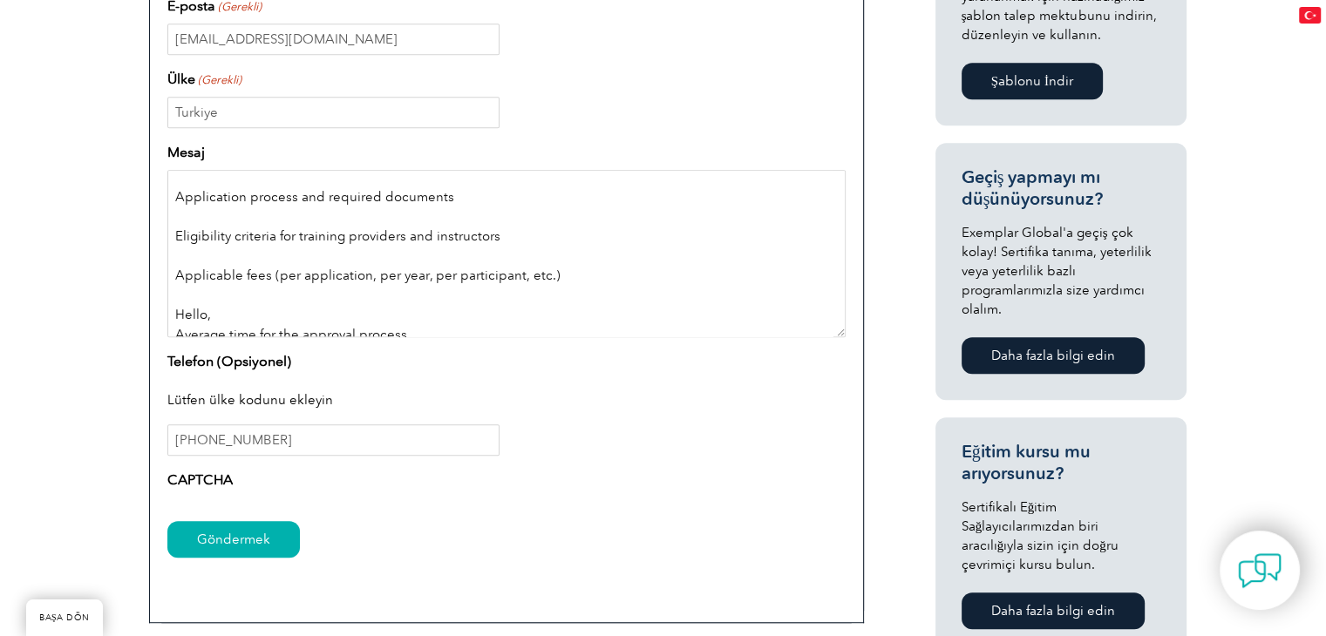
scroll to position [105, 0]
click at [221, 310] on textarea "We are a training and certification organization based in Turkey. We would like…" at bounding box center [506, 253] width 678 height 167
drag, startPoint x: 221, startPoint y: 310, endPoint x: 157, endPoint y: 311, distance: 64.5
click at [157, 311] on div "Sorgulama Türü – Exemplar Global Sertifika Sorgulama Erişim ve Giriş Sorgulamal…" at bounding box center [506, 174] width 715 height 900
click at [249, 302] on textarea "We are a training and certification organization based in Turkey. We would like…" at bounding box center [506, 253] width 678 height 167
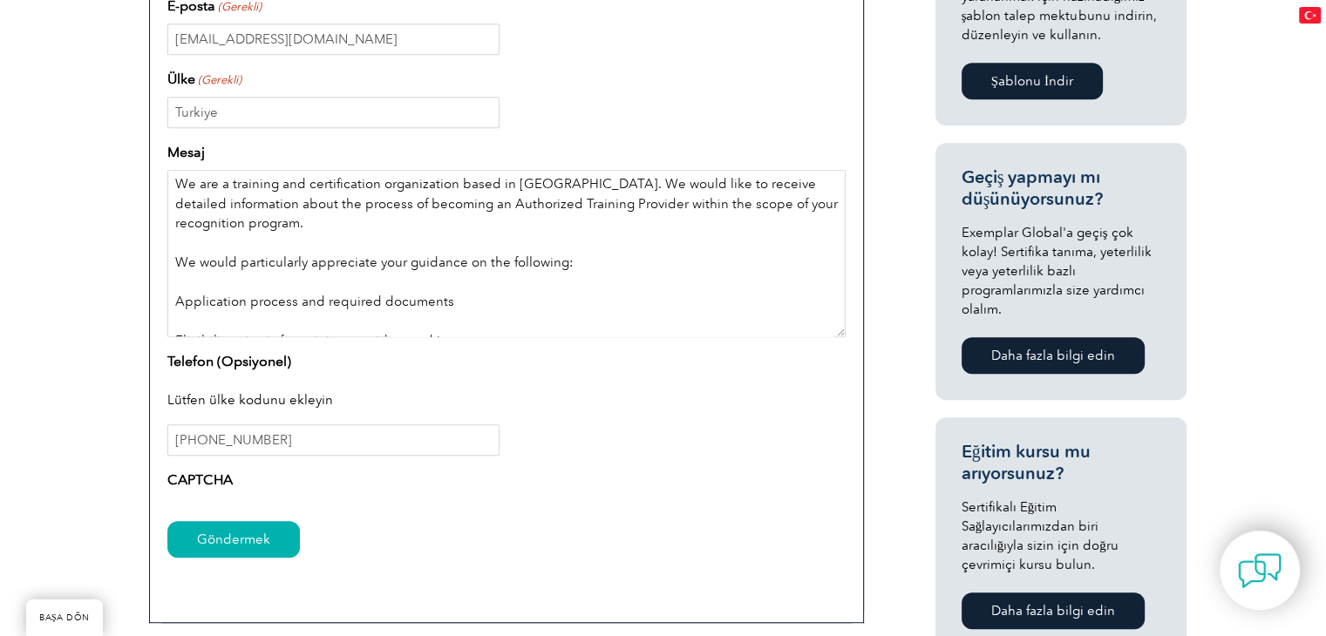
scroll to position [0, 0]
click at [174, 188] on textarea "We are a training and certification organization based in Turkey. We would like…" at bounding box center [506, 253] width 678 height 167
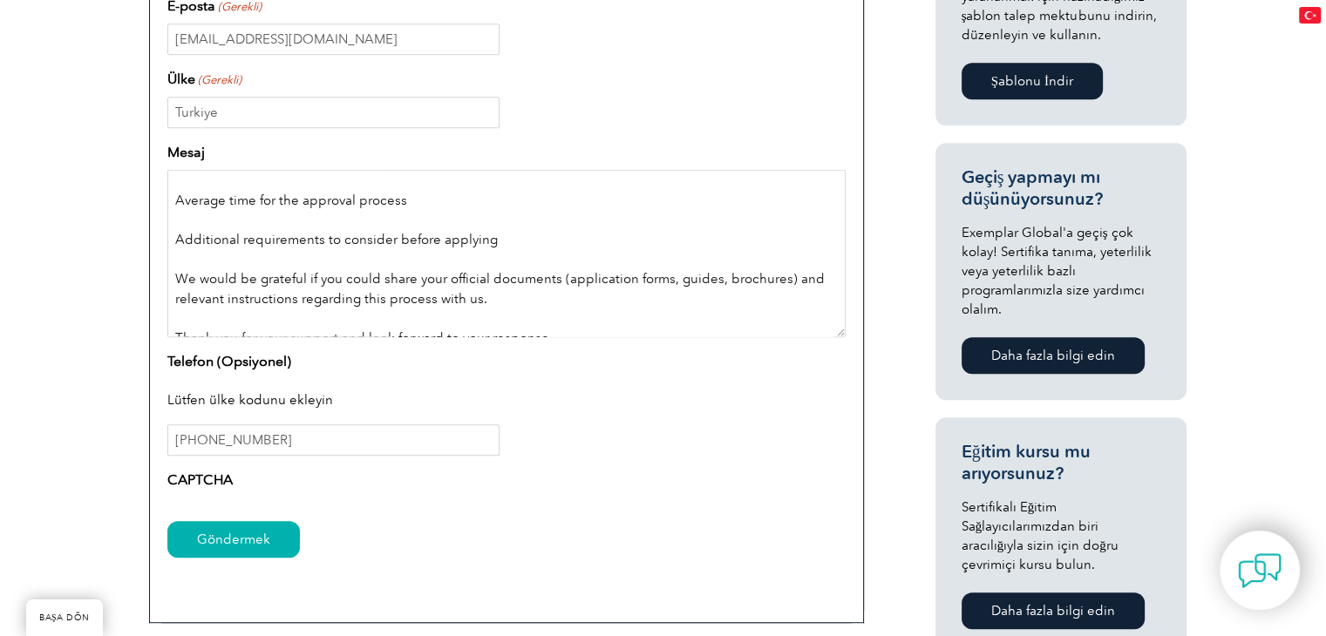
scroll to position [299, 0]
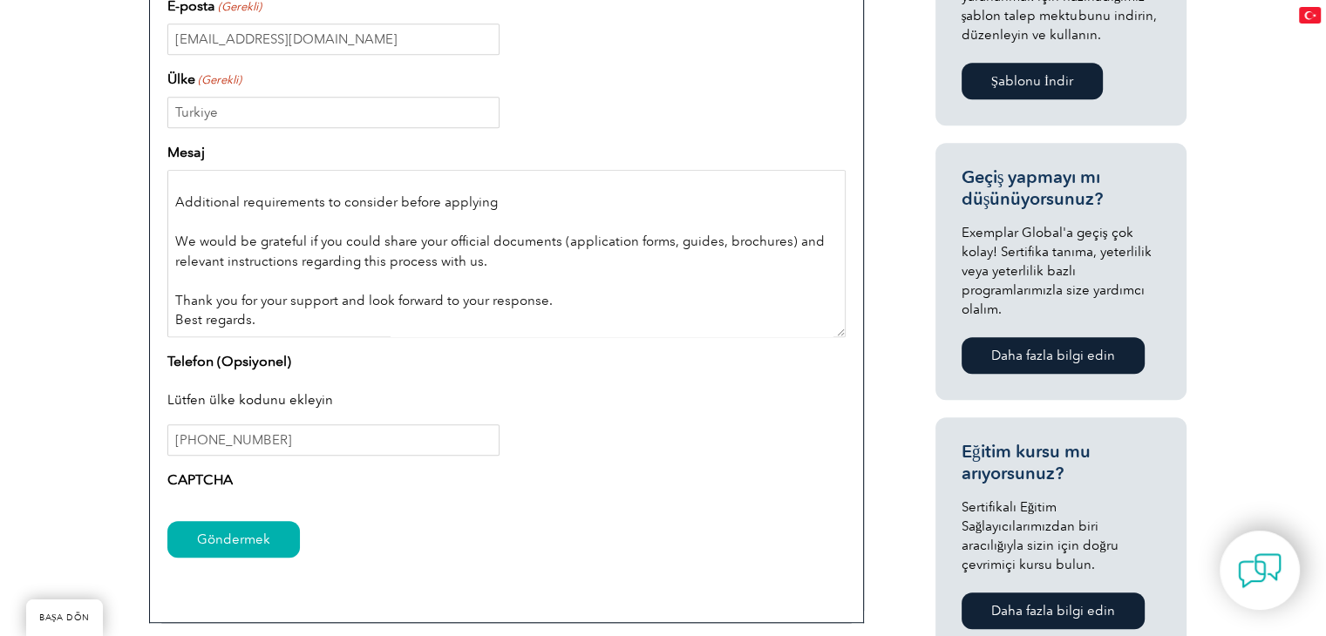
drag, startPoint x: 174, startPoint y: 186, endPoint x: 370, endPoint y: 336, distance: 246.2
click at [370, 336] on textarea "Hello, We are a training and certification organization based in Turkey. We wou…" at bounding box center [506, 253] width 678 height 167
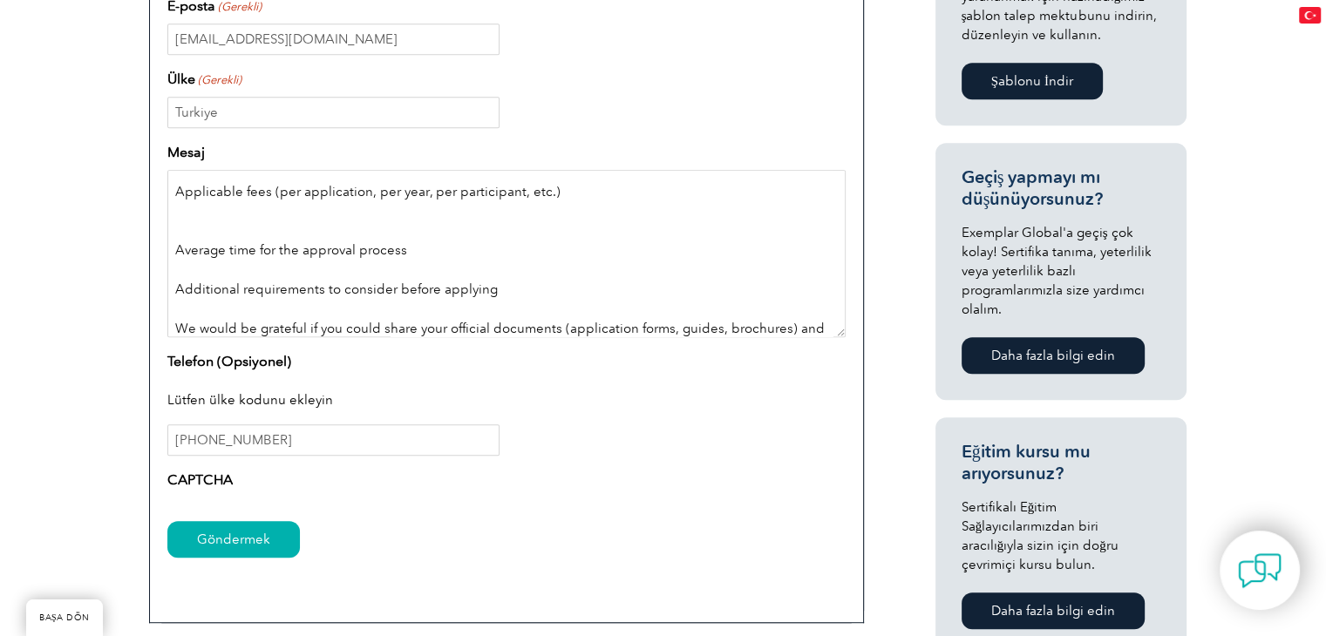
click at [283, 216] on textarea "Hello, We are a training and certification organization based in Turkey. We wou…" at bounding box center [506, 253] width 678 height 167
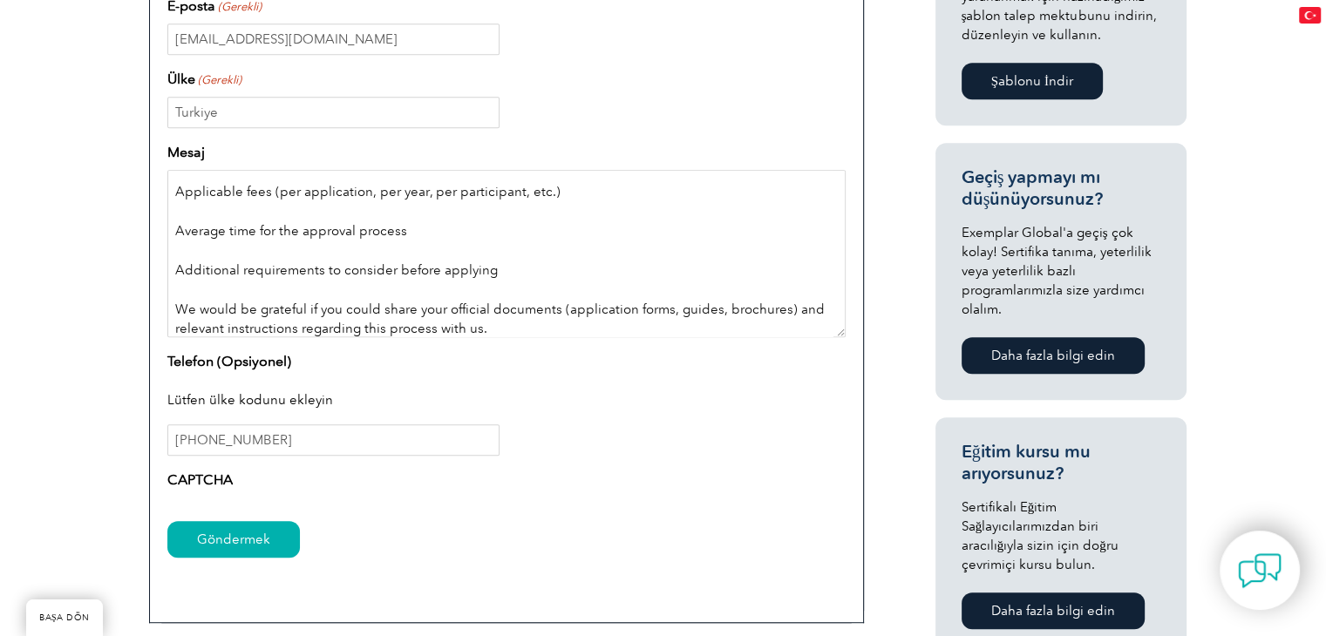
click at [516, 226] on textarea "Hello, We are a training and certification organization based in Turkey. We wou…" at bounding box center [506, 253] width 678 height 167
type textarea "Hello, We are a training and certification organization based in Turkey. We wou…"
click at [235, 545] on input "Göndermek" at bounding box center [233, 539] width 133 height 37
click at [235, 544] on input "Göndermek" at bounding box center [233, 539] width 133 height 37
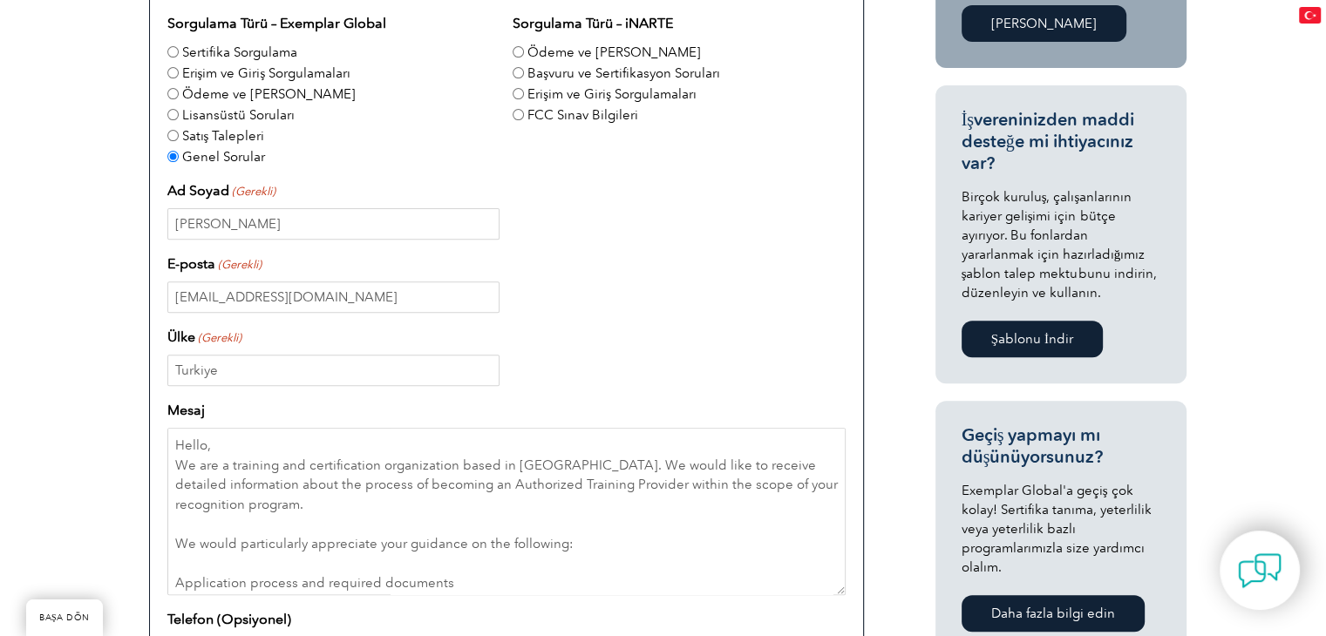
scroll to position [610, 0]
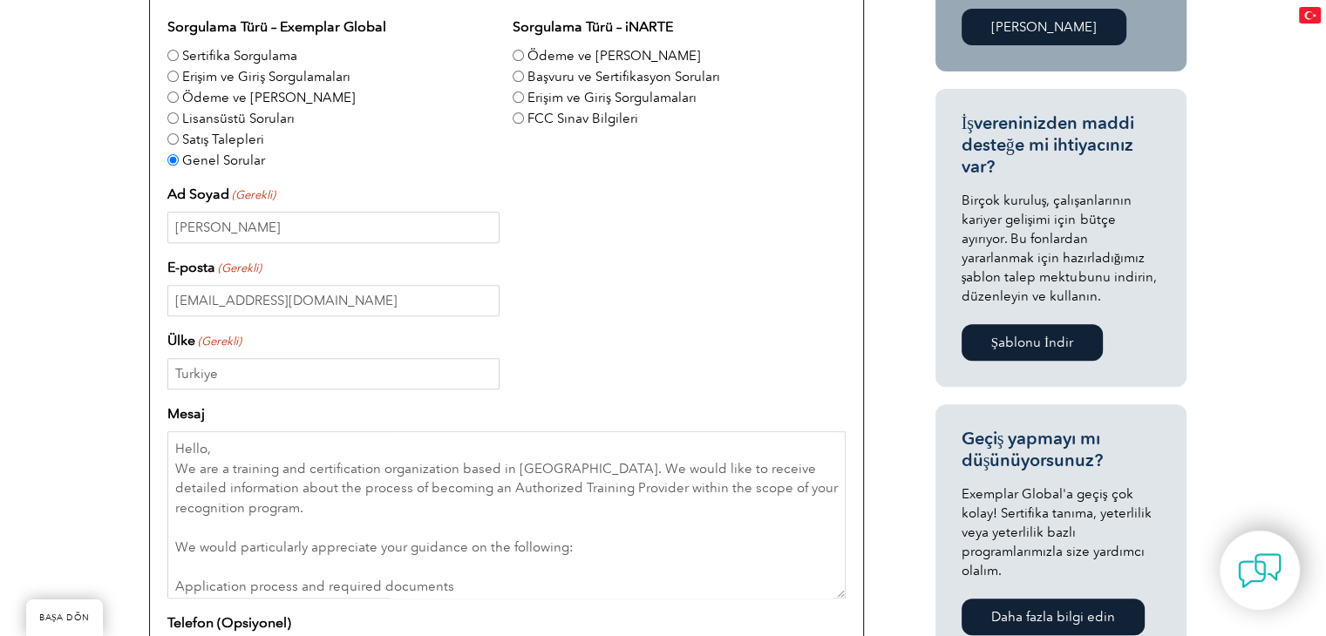
click at [377, 262] on div "E-posta (Gerekli) gulsah@royalarnold.com" at bounding box center [506, 286] width 678 height 59
click at [389, 214] on input "Gulsah Rasna Malatacık" at bounding box center [333, 227] width 332 height 31
click at [370, 297] on input "gulsah@royalarnold.com" at bounding box center [333, 300] width 332 height 31
click at [361, 354] on div "Ülke (Gerekli) Turkiye" at bounding box center [506, 359] width 678 height 59
drag, startPoint x: 363, startPoint y: 367, endPoint x: 675, endPoint y: 318, distance: 315.9
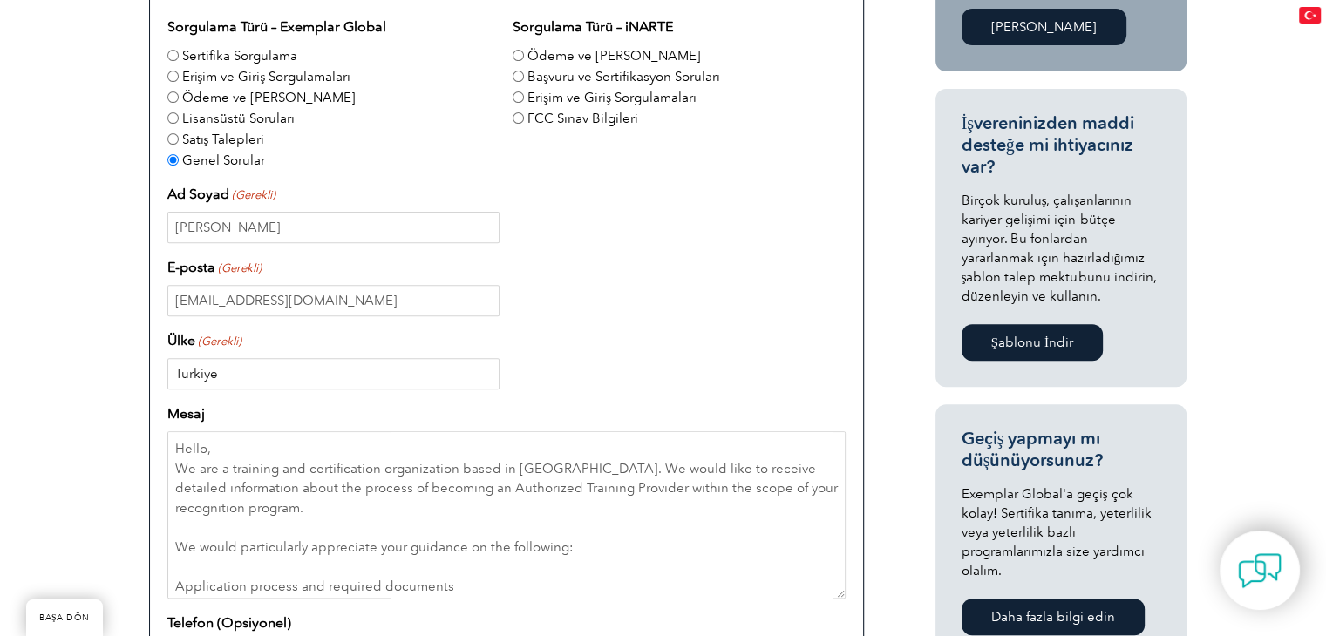
click at [366, 367] on input "Turkiye" at bounding box center [333, 373] width 332 height 31
click at [676, 318] on div "Sorgulama Türü – Exemplar Global Sertifika Sorgulama Erişim ve Giriş Sorgulamal…" at bounding box center [506, 388] width 678 height 743
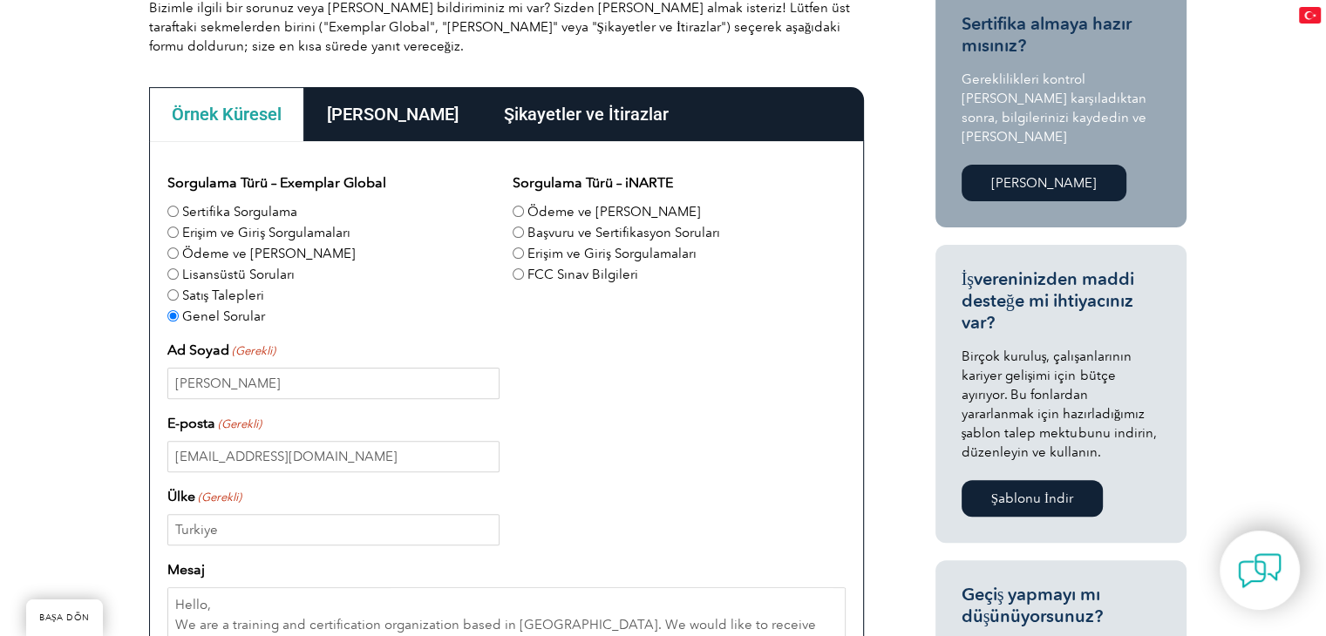
scroll to position [436, 0]
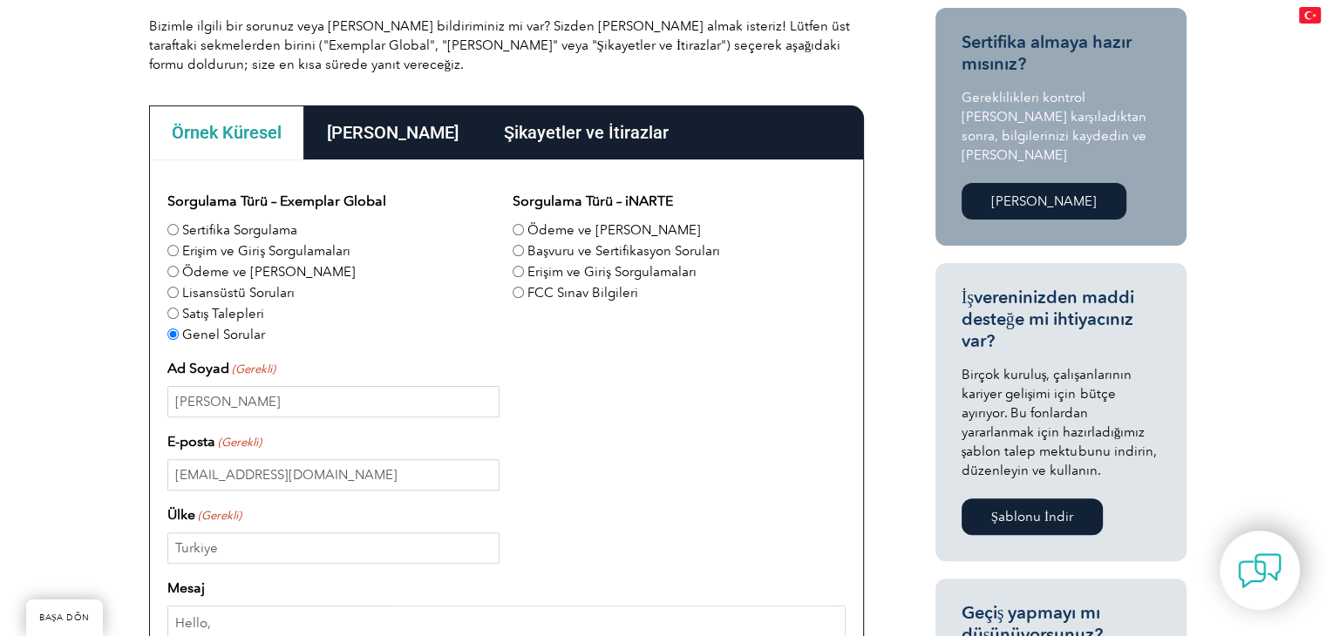
click at [223, 228] on font "Sertifika Sorgulama" at bounding box center [239, 230] width 115 height 16
click at [179, 228] on input "Sertifika Sorgulama" at bounding box center [172, 229] width 11 height 11
radio input "true"
click at [230, 252] on font "Erişim ve Giriş Sorgulamaları" at bounding box center [266, 251] width 169 height 16
click at [179, 252] on input "Erişim ve Giriş Sorgulamaları" at bounding box center [172, 250] width 11 height 11
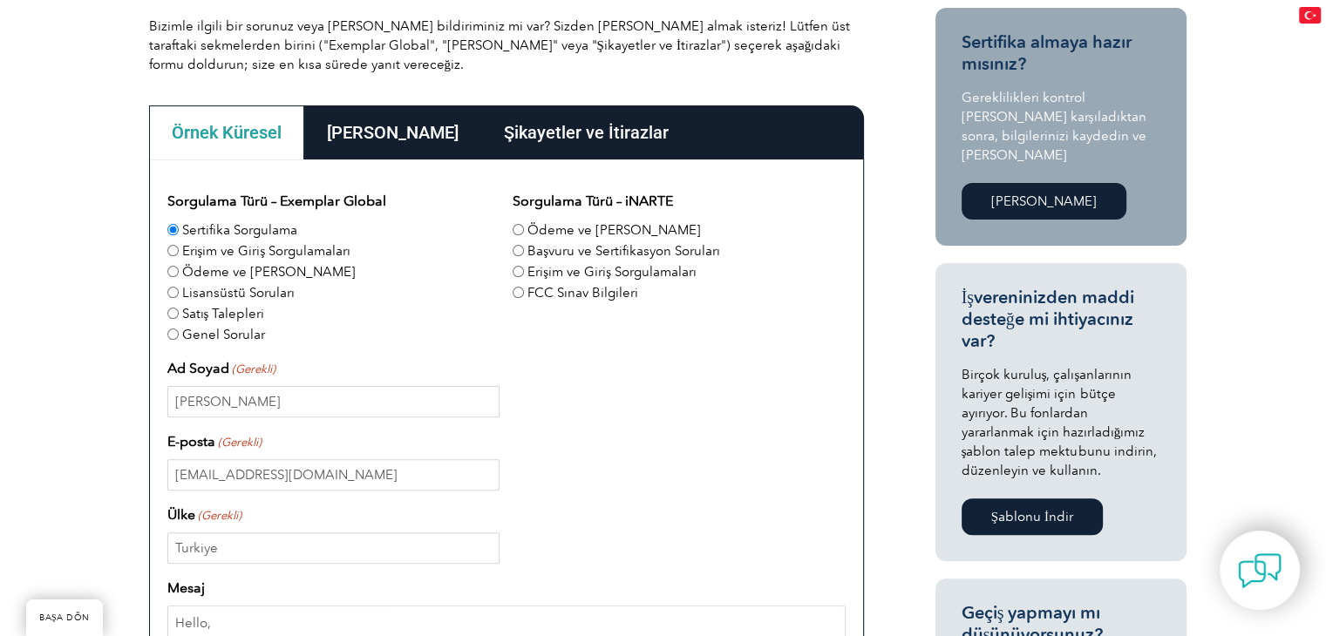
radio input "true"
click at [251, 273] on font "Ödeme ve Fatura Sorgulama" at bounding box center [268, 272] width 173 height 16
click at [179, 273] on input "Ödeme ve Fatura Sorgulama" at bounding box center [172, 271] width 11 height 11
radio input "true"
click at [252, 289] on font "Lisansüstü Soruları" at bounding box center [238, 293] width 112 height 16
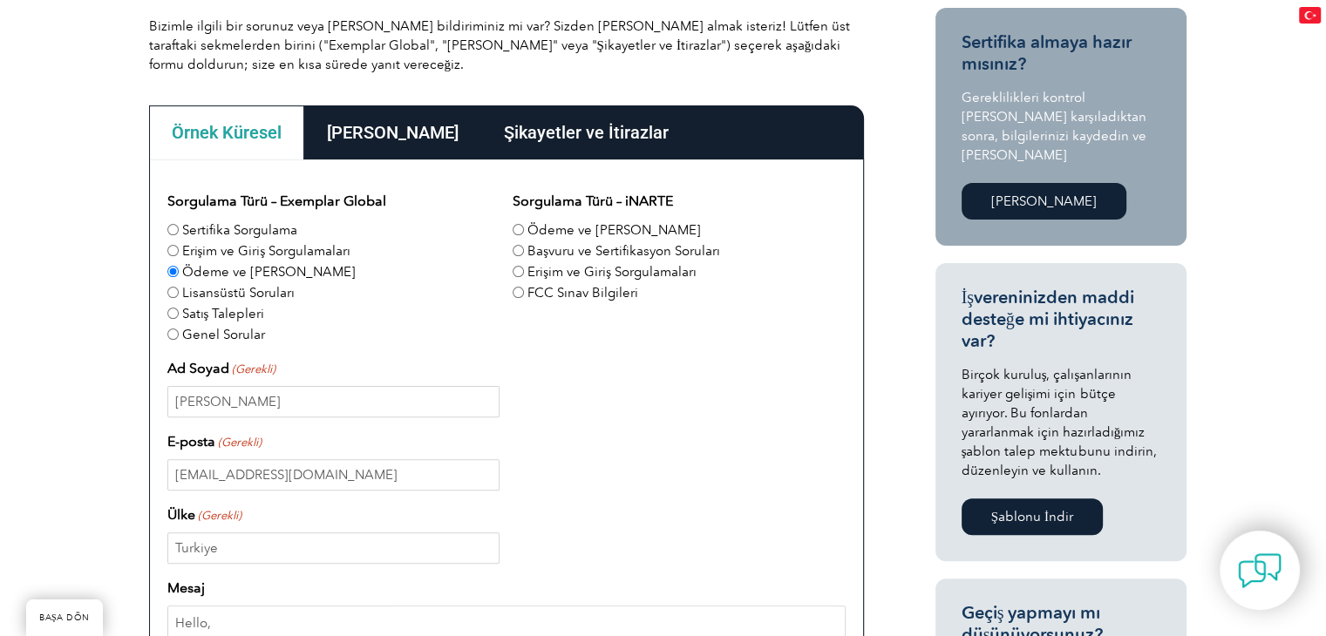
click at [179, 289] on input "Lisansüstü Soruları" at bounding box center [172, 292] width 11 height 11
radio input "true"
drag, startPoint x: 251, startPoint y: 307, endPoint x: 232, endPoint y: 325, distance: 26.5
click at [248, 309] on font "Satış Talepleri" at bounding box center [223, 314] width 83 height 16
click at [231, 327] on font "Genel Sorular" at bounding box center [223, 335] width 83 height 16
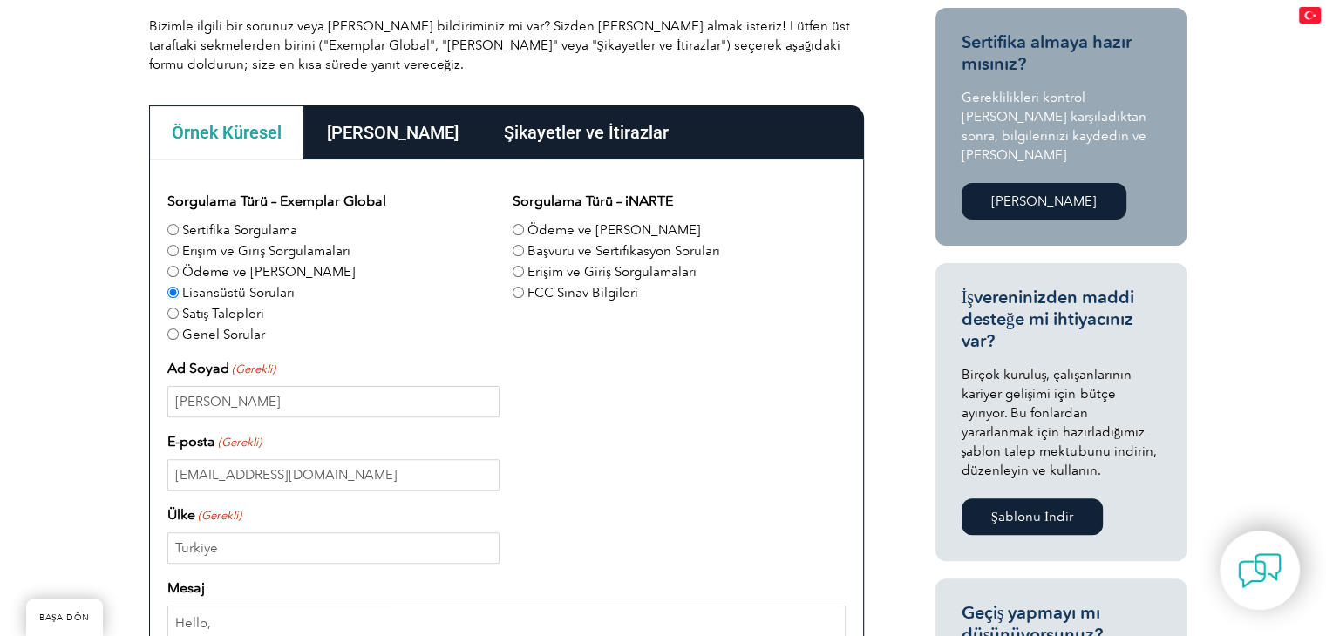
click at [179, 329] on input "Genel Sorular" at bounding box center [172, 334] width 11 height 11
radio input "true"
click at [163, 309] on div "Sorgulama Türü – Exemplar Global Sertifika Sorgulama Erişim ve Giriş Sorgulamal…" at bounding box center [506, 610] width 715 height 900
click at [170, 309] on input "Satış Talepleri" at bounding box center [172, 313] width 11 height 11
radio input "true"
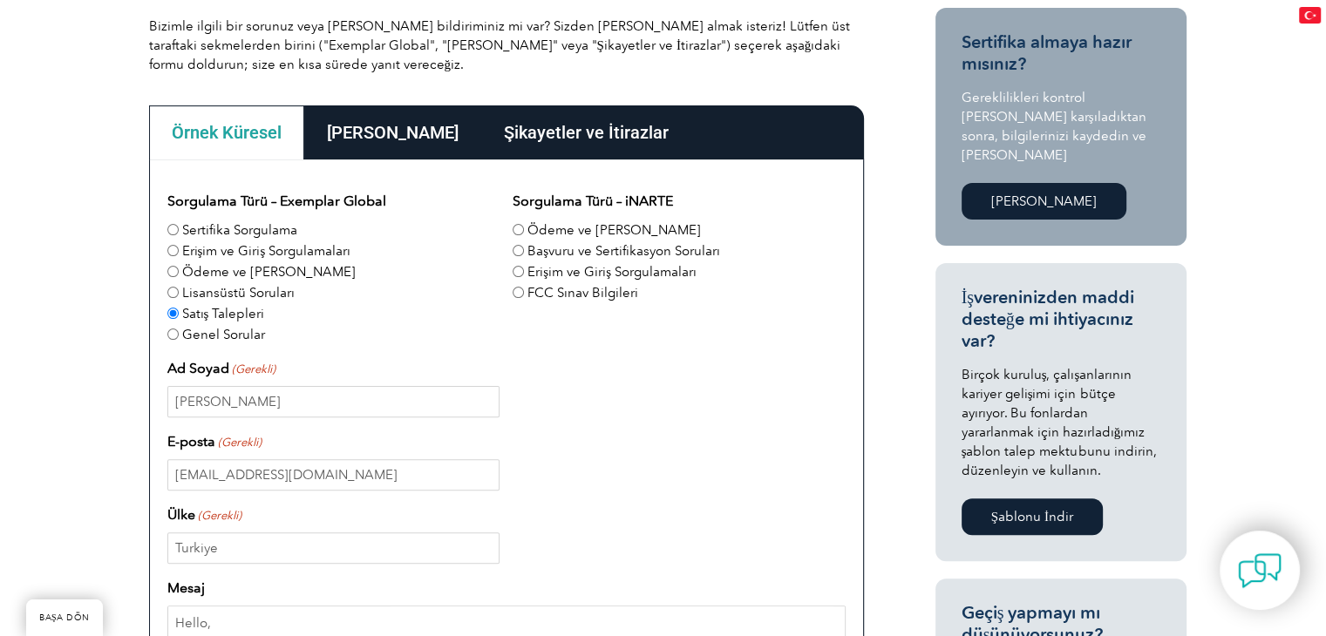
click at [418, 339] on div "Genel Sorular" at bounding box center [333, 333] width 332 height 21
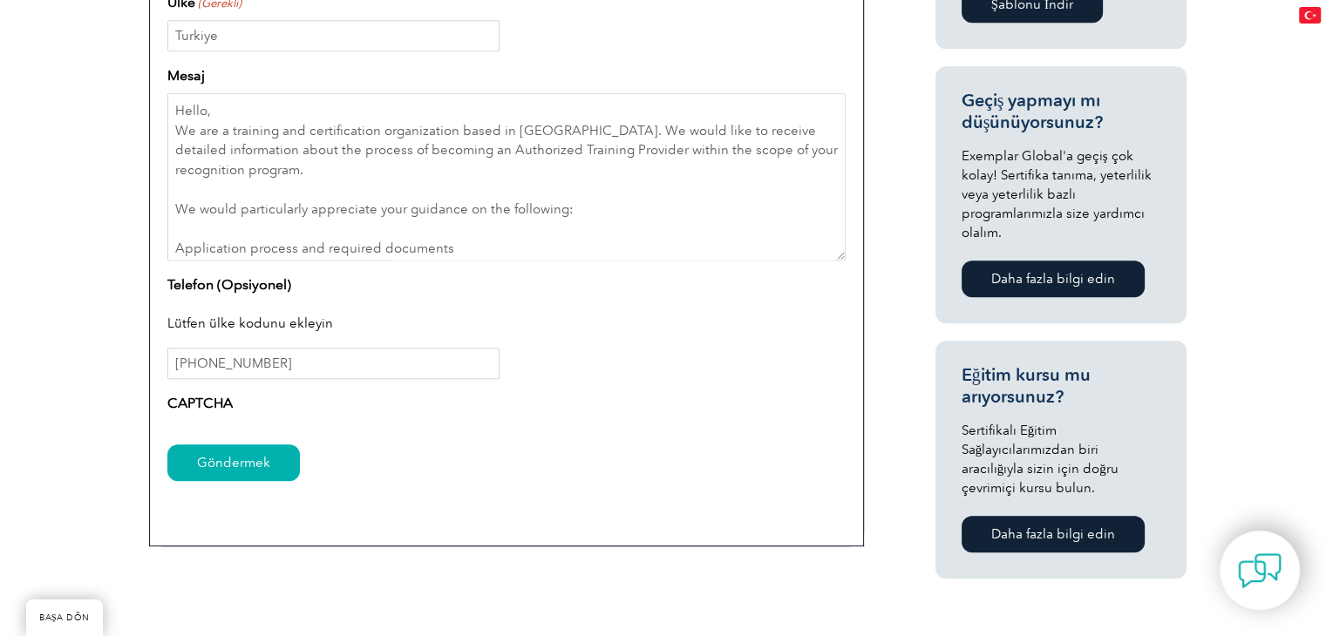
scroll to position [959, 0]
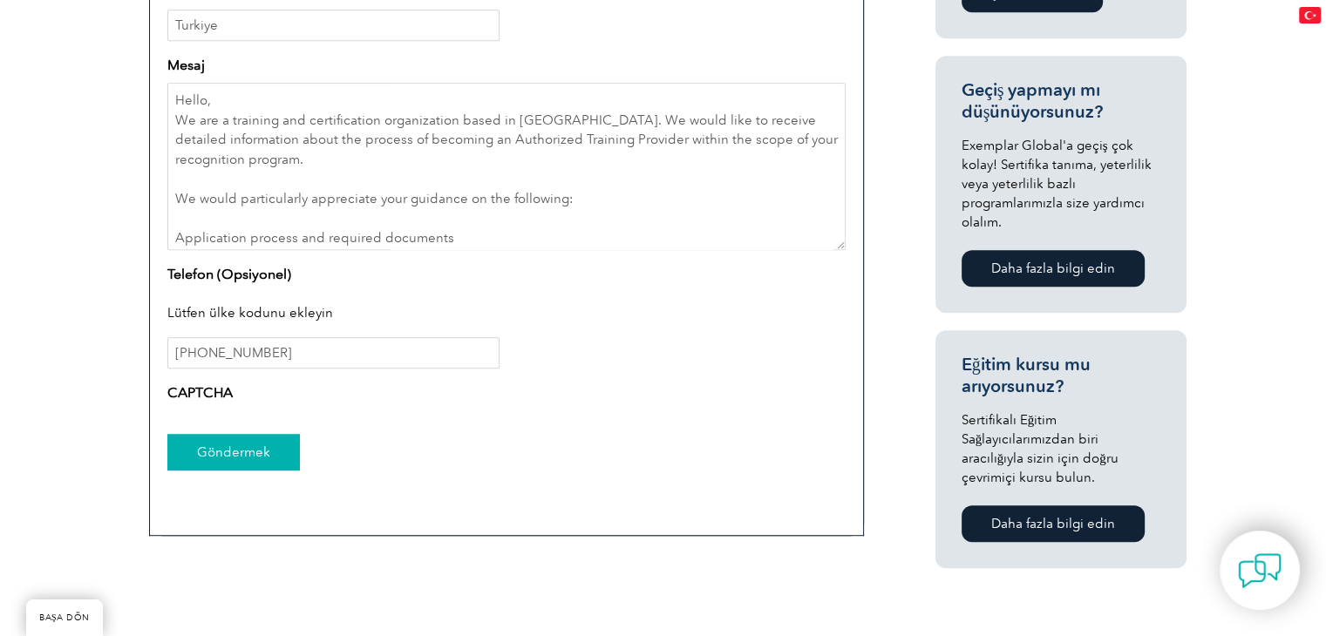
click at [237, 450] on input "Göndermek" at bounding box center [233, 452] width 133 height 37
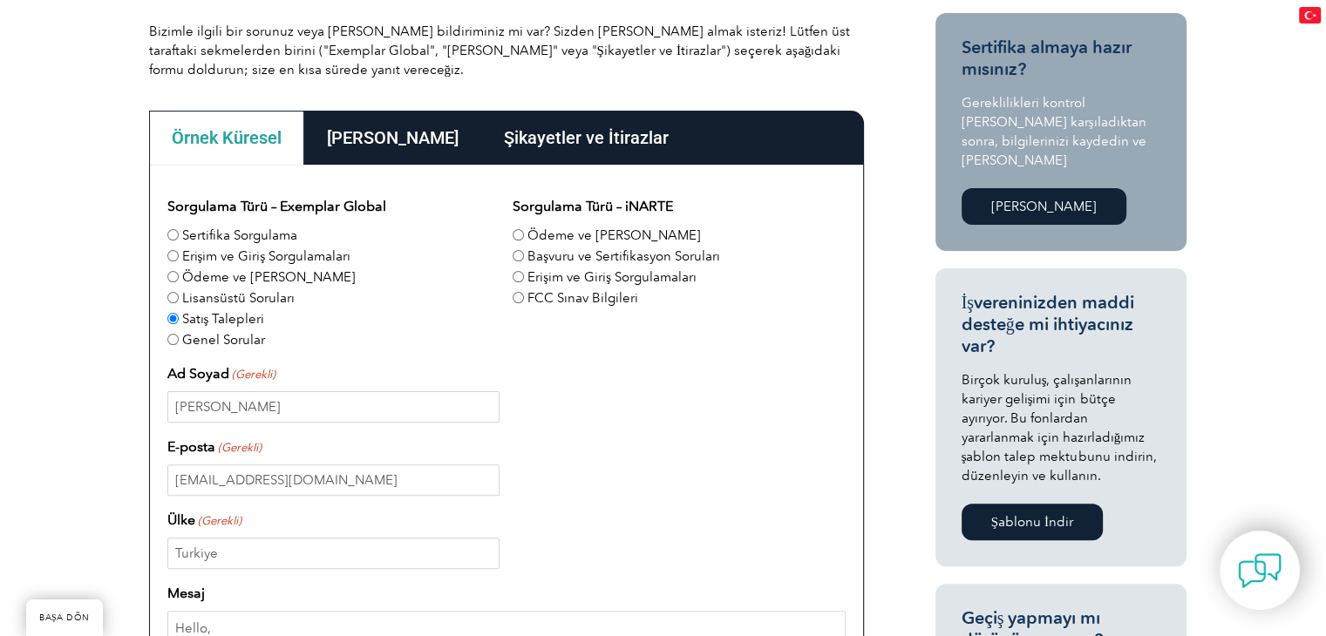
scroll to position [87, 0]
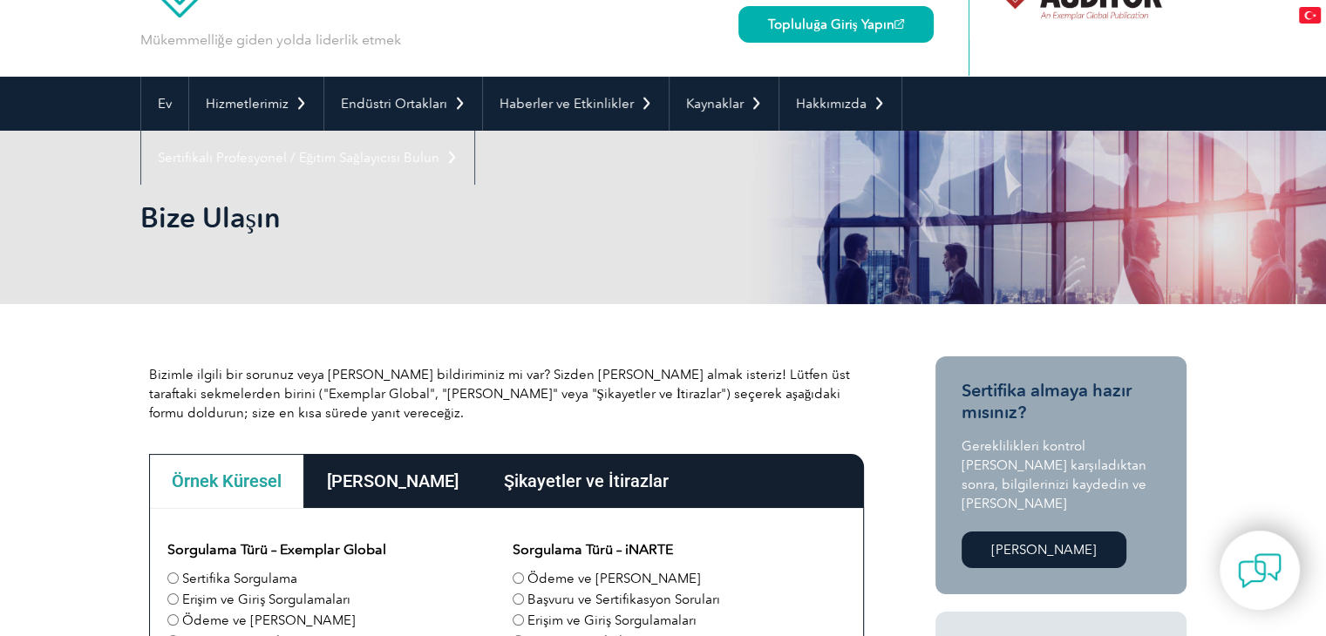
click at [386, 471] on font "Ana Ofisler" at bounding box center [393, 481] width 132 height 21
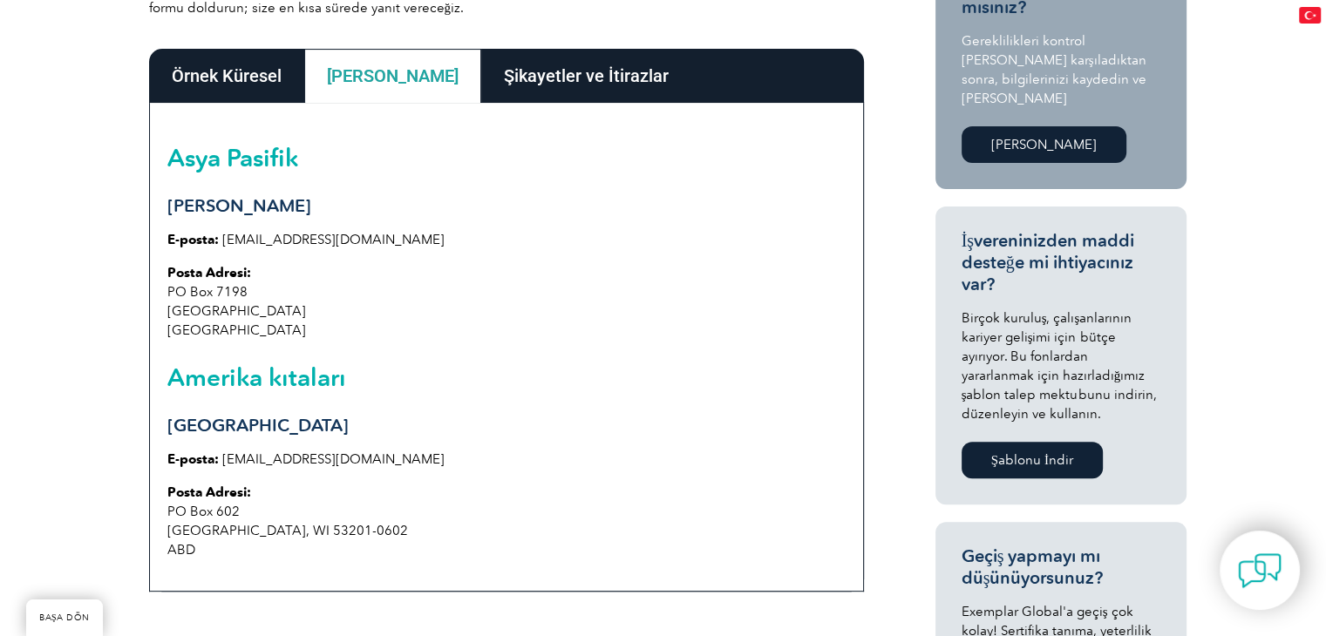
scroll to position [523, 0]
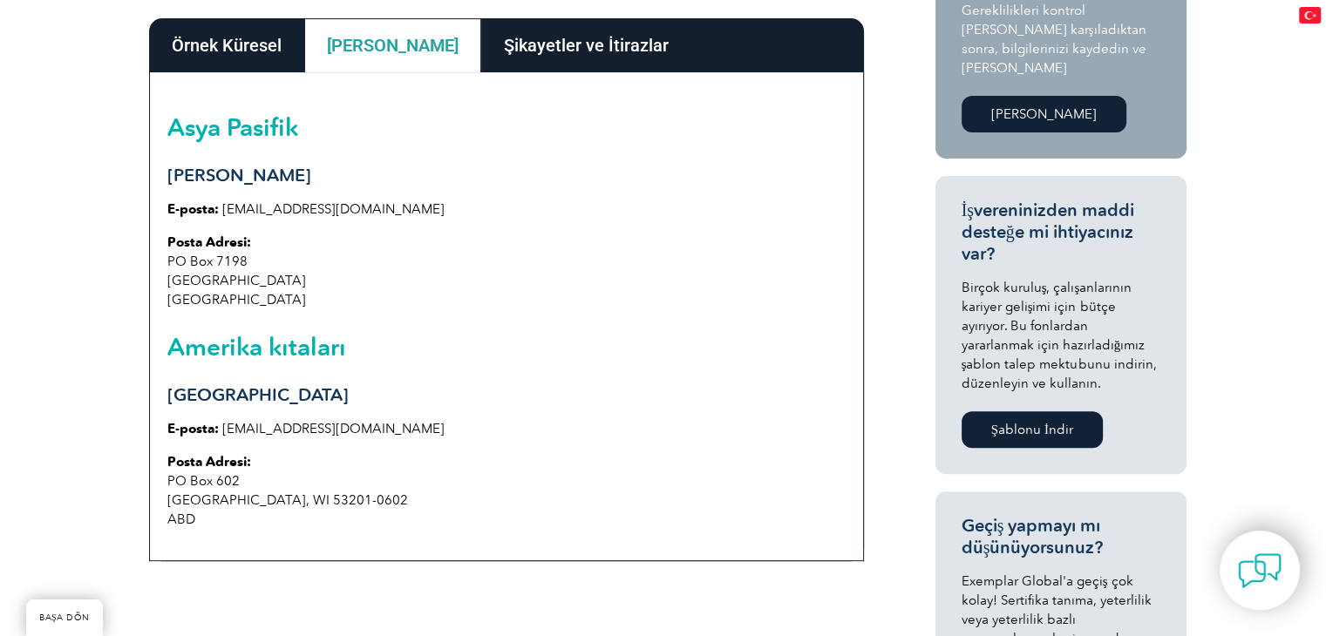
click at [1254, 234] on div "Bizimle ilgili bir sorunuz veya geri bildiriminiz mi var? Sizden haber almak is…" at bounding box center [663, 475] width 1326 height 1214
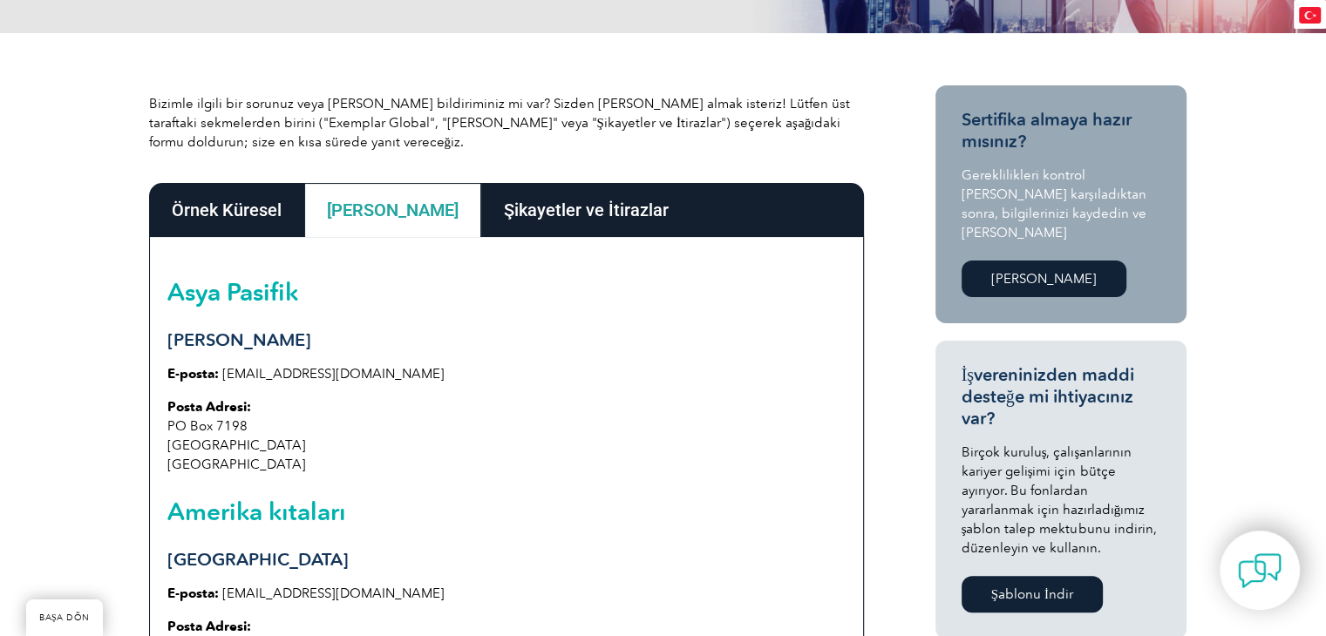
scroll to position [349, 0]
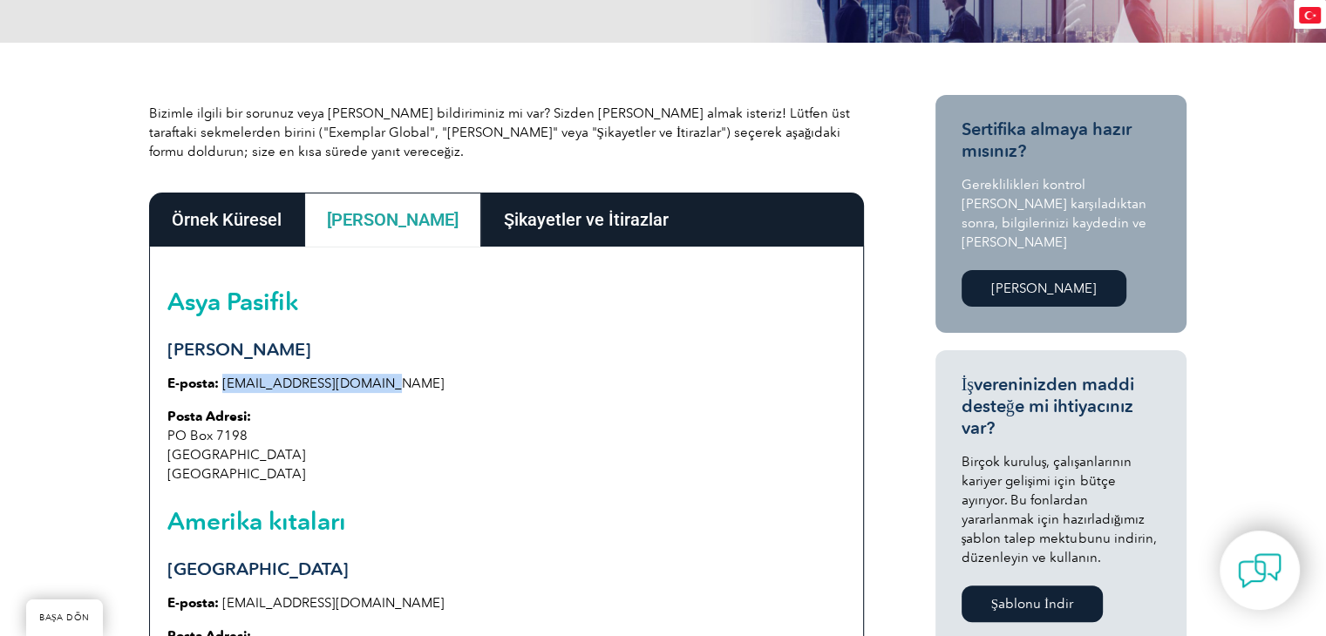
drag, startPoint x: 378, startPoint y: 384, endPoint x: 221, endPoint y: 385, distance: 157.8
click at [221, 385] on p "E-posta: info@exemplarglobal.org" at bounding box center [506, 383] width 678 height 19
copy font "info@exemplarglobal.org"
